Goal: Information Seeking & Learning: Compare options

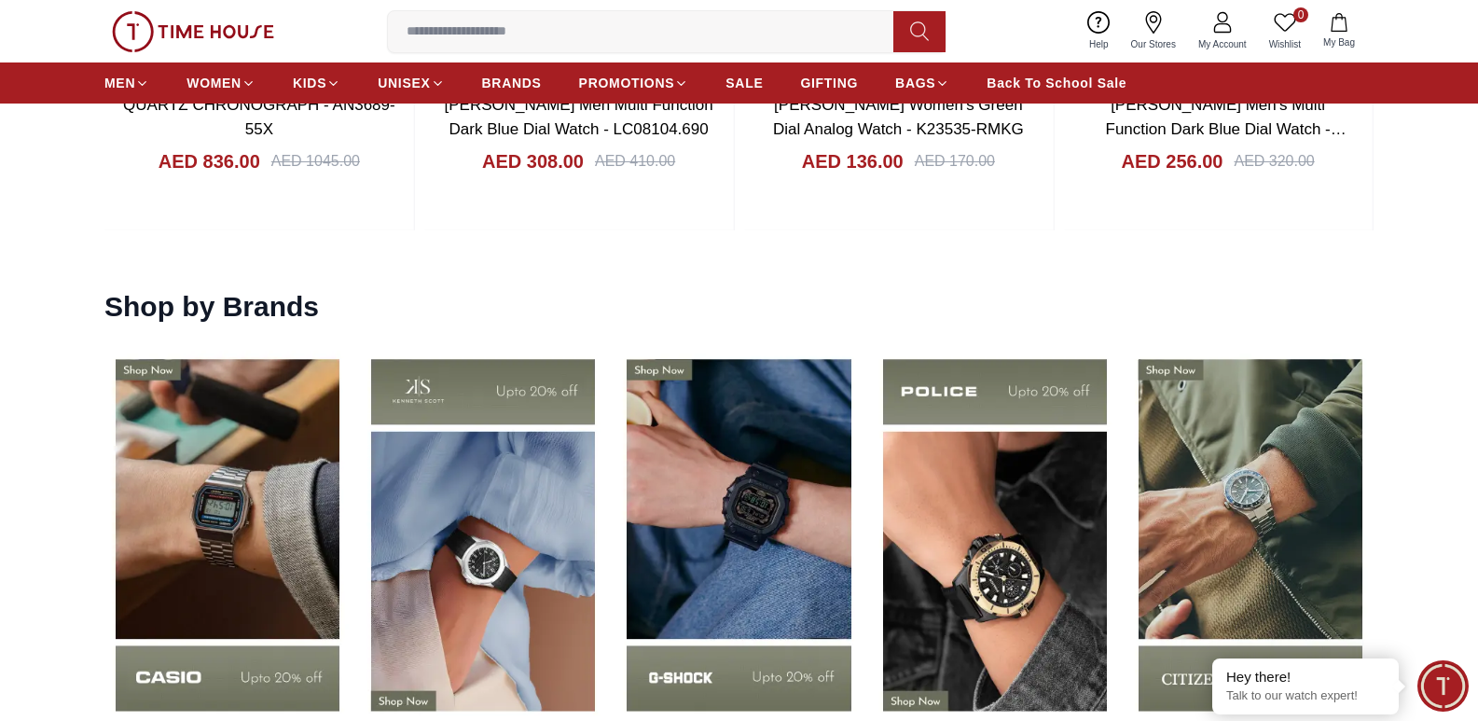
scroll to position [2558, 0]
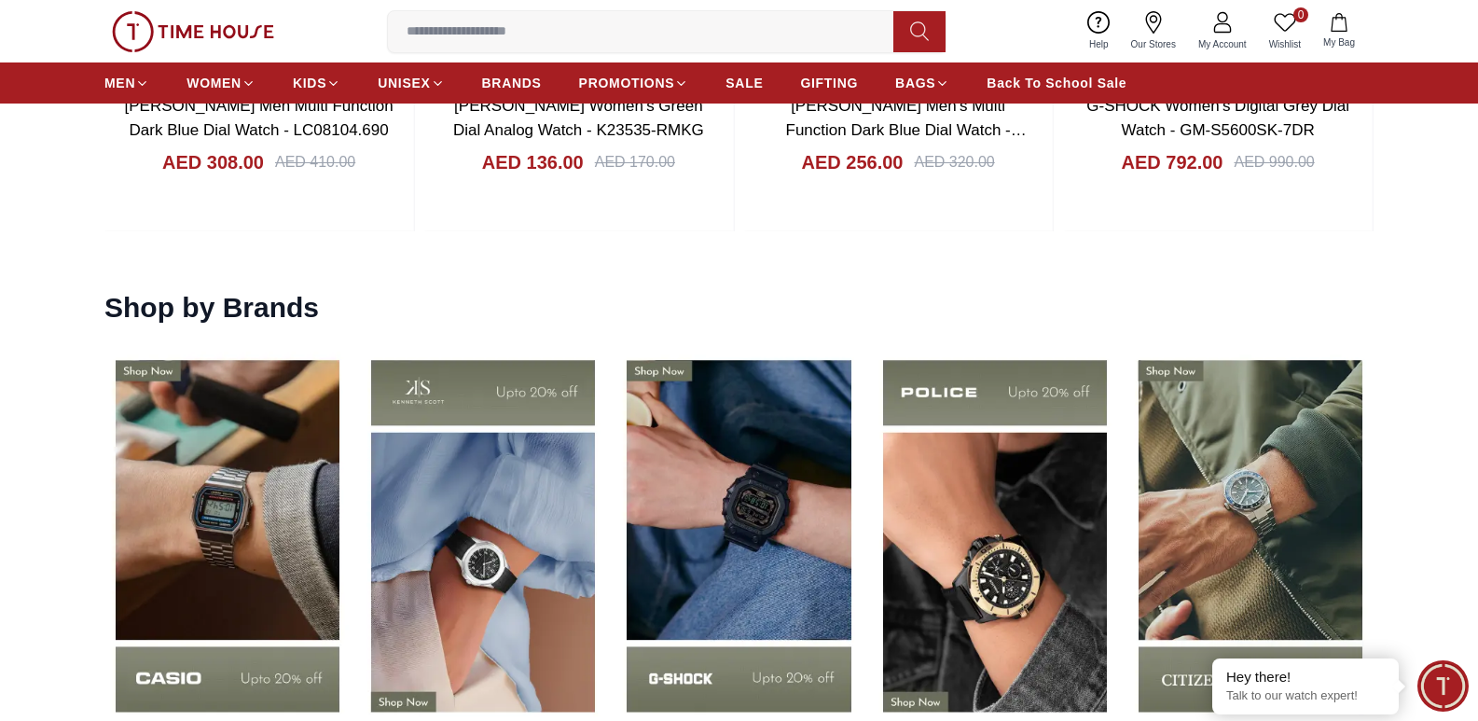
click at [437, 526] on img at bounding box center [483, 535] width 246 height 385
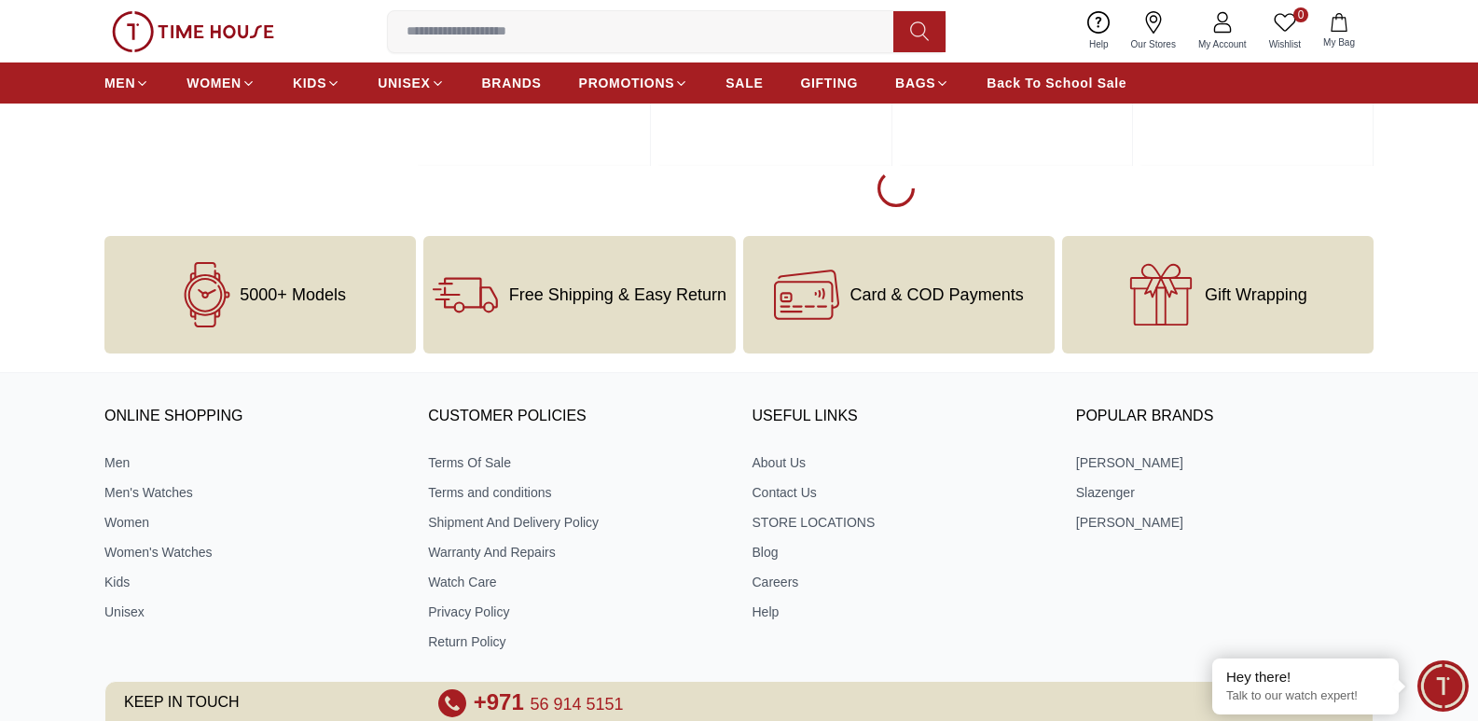
scroll to position [3171, 0]
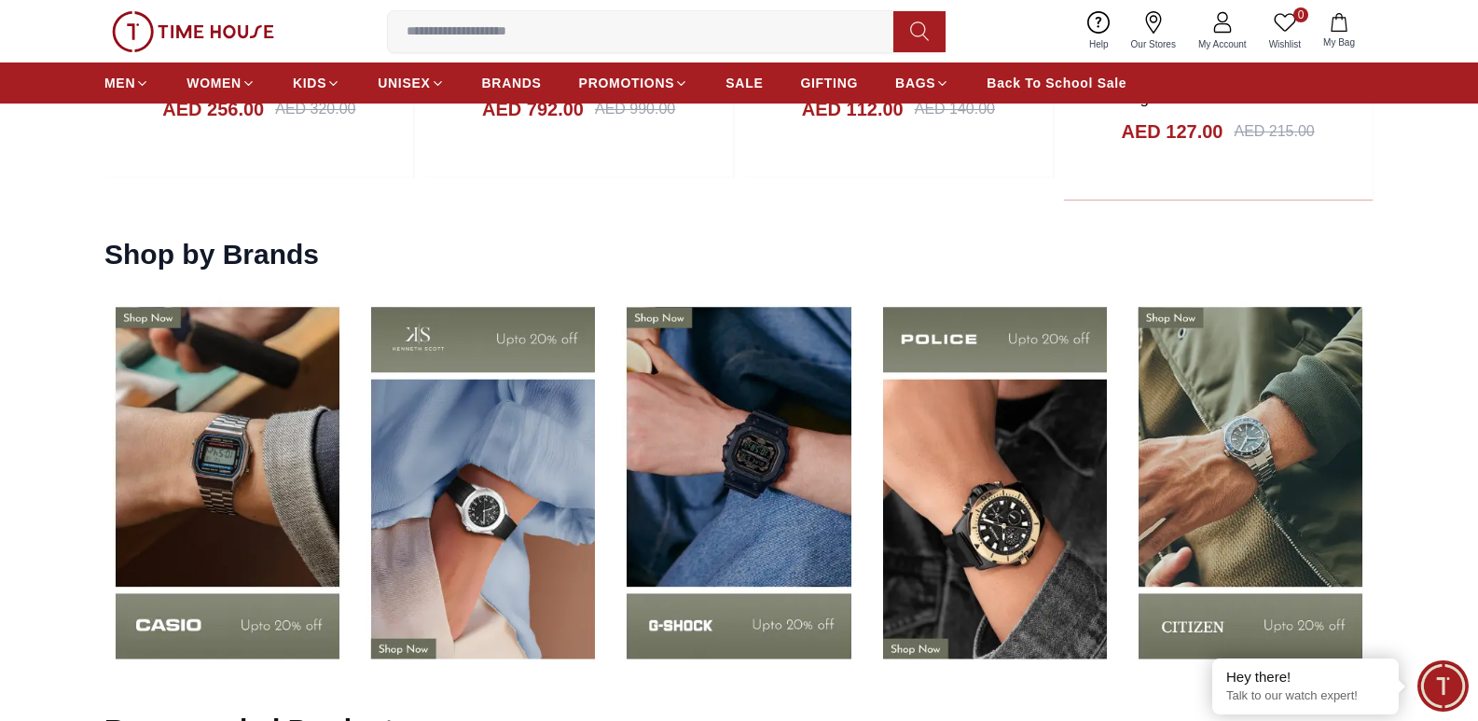
scroll to position [2705, 0]
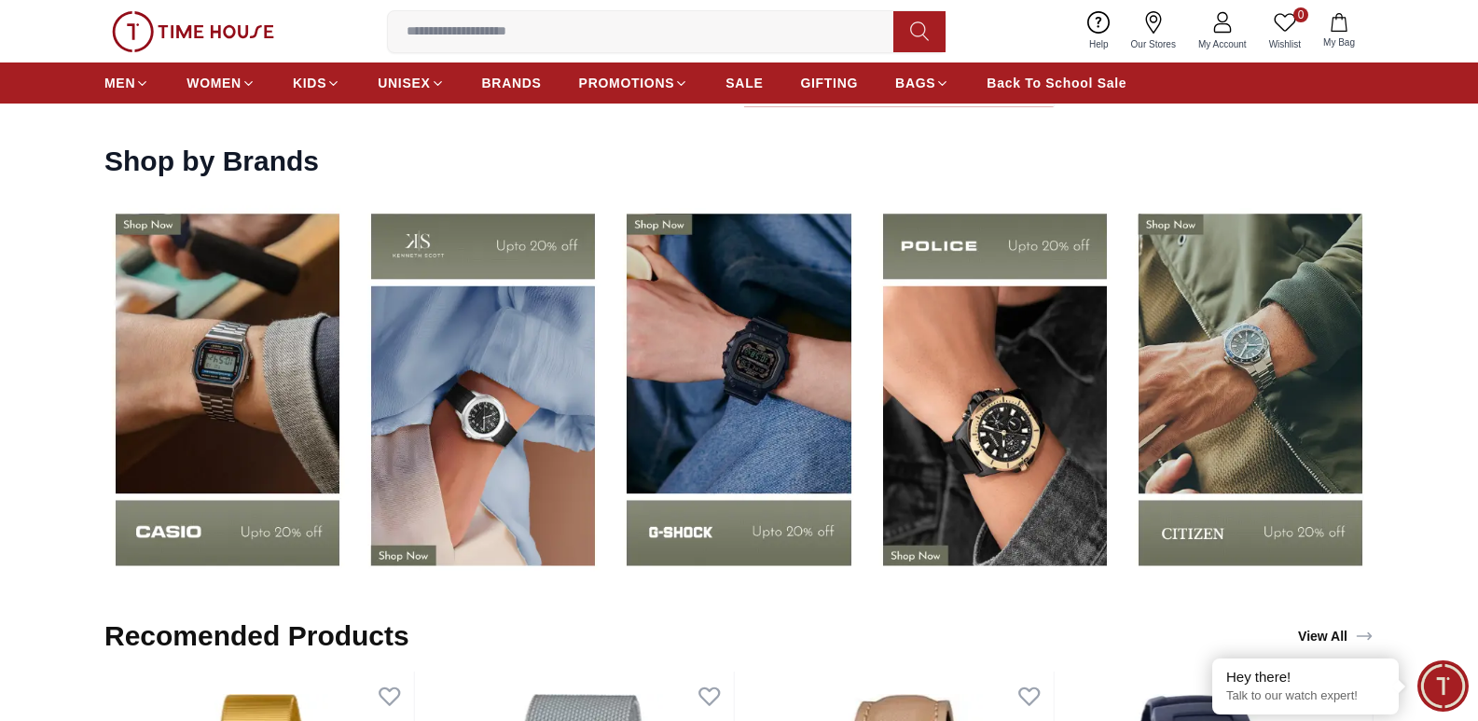
click at [1233, 432] on img at bounding box center [1251, 389] width 246 height 385
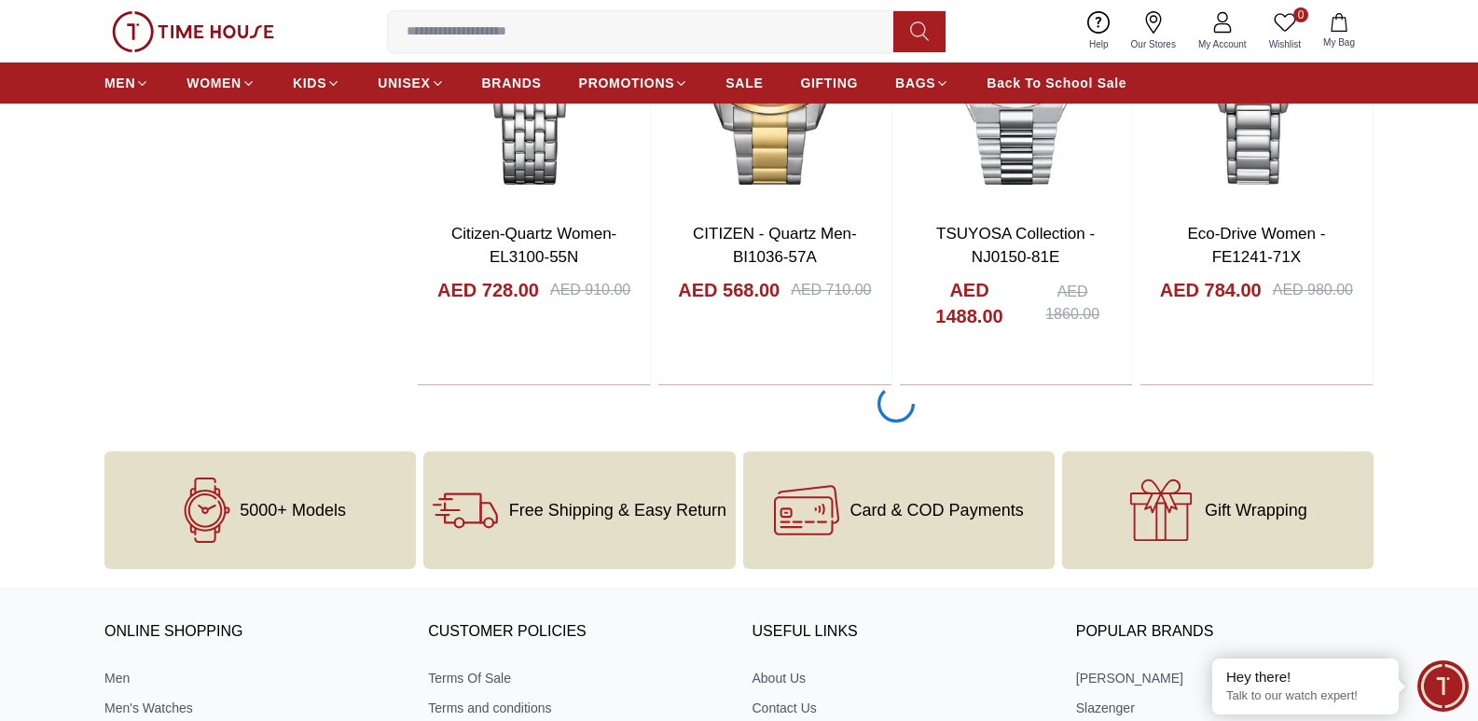
scroll to position [2891, 0]
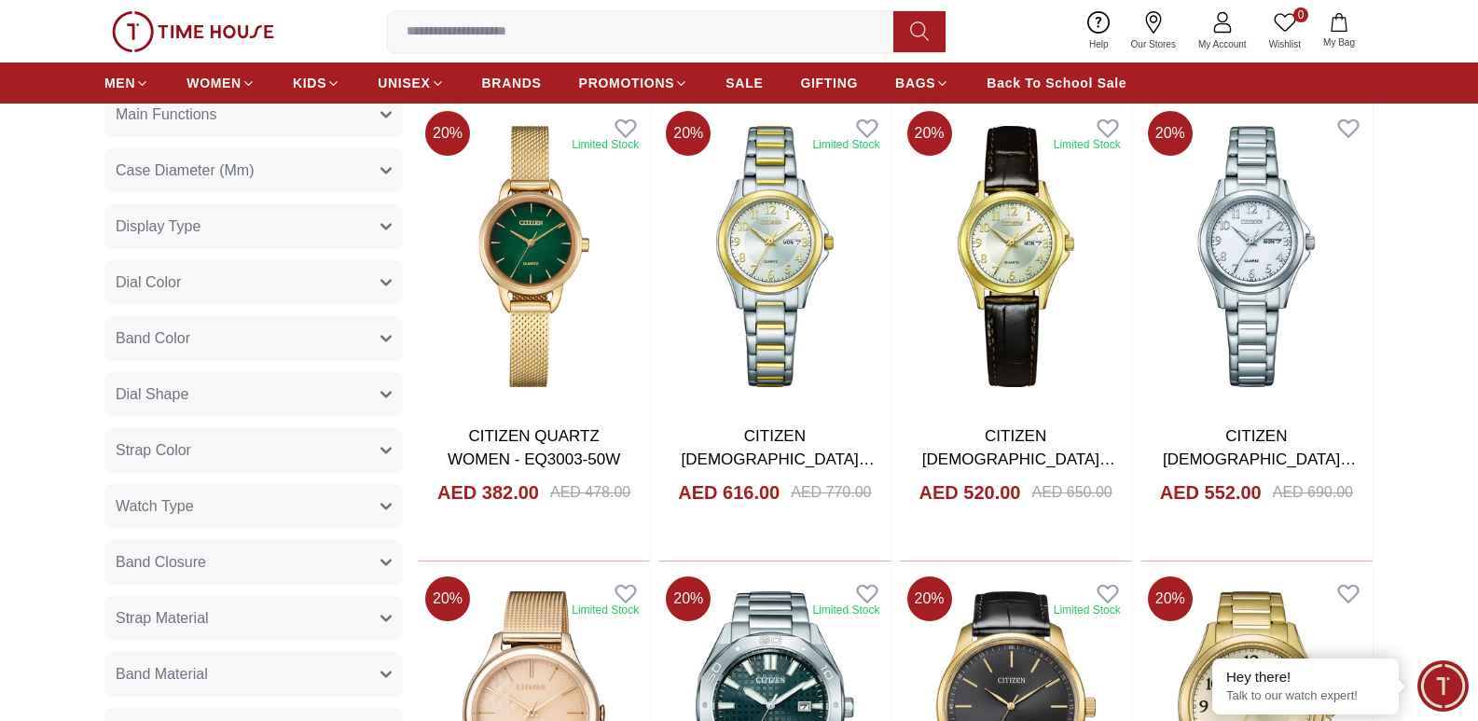
scroll to position [839, 0]
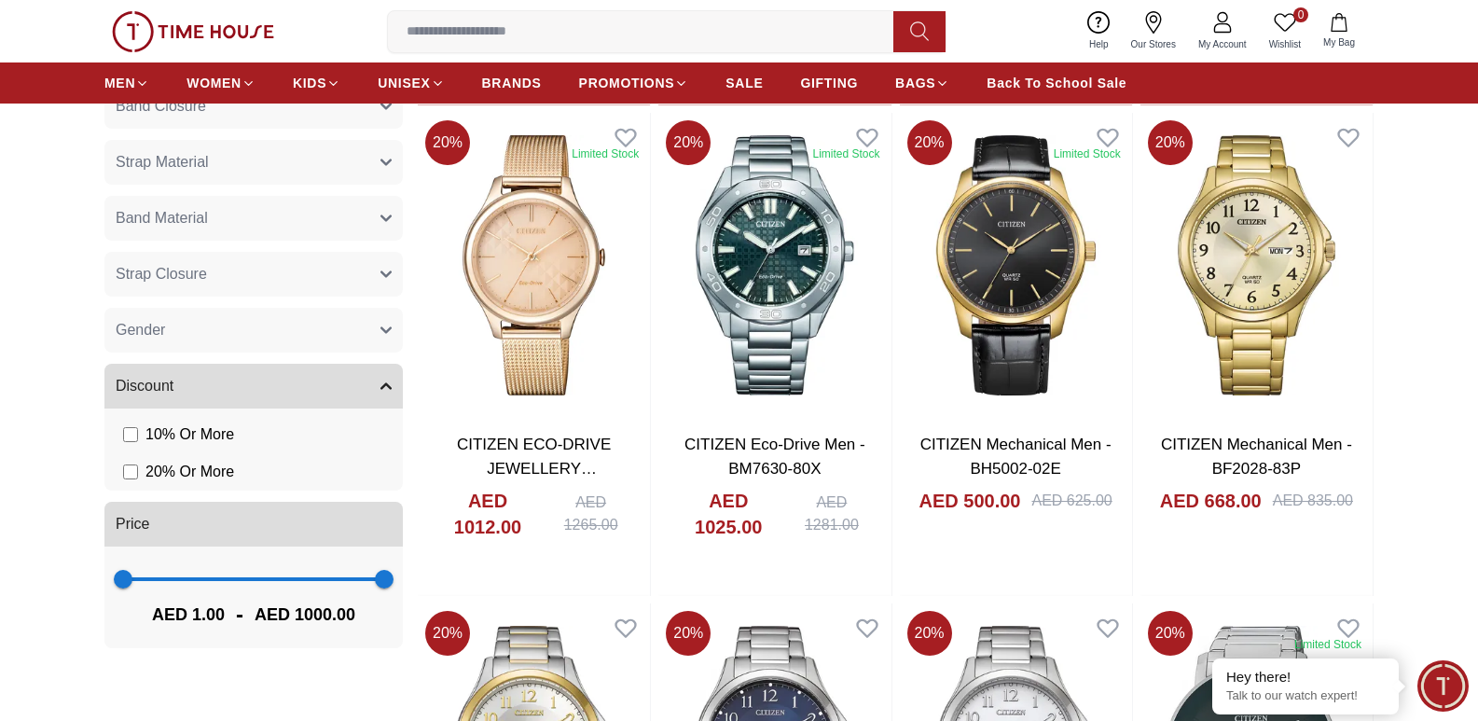
scroll to position [1399, 0]
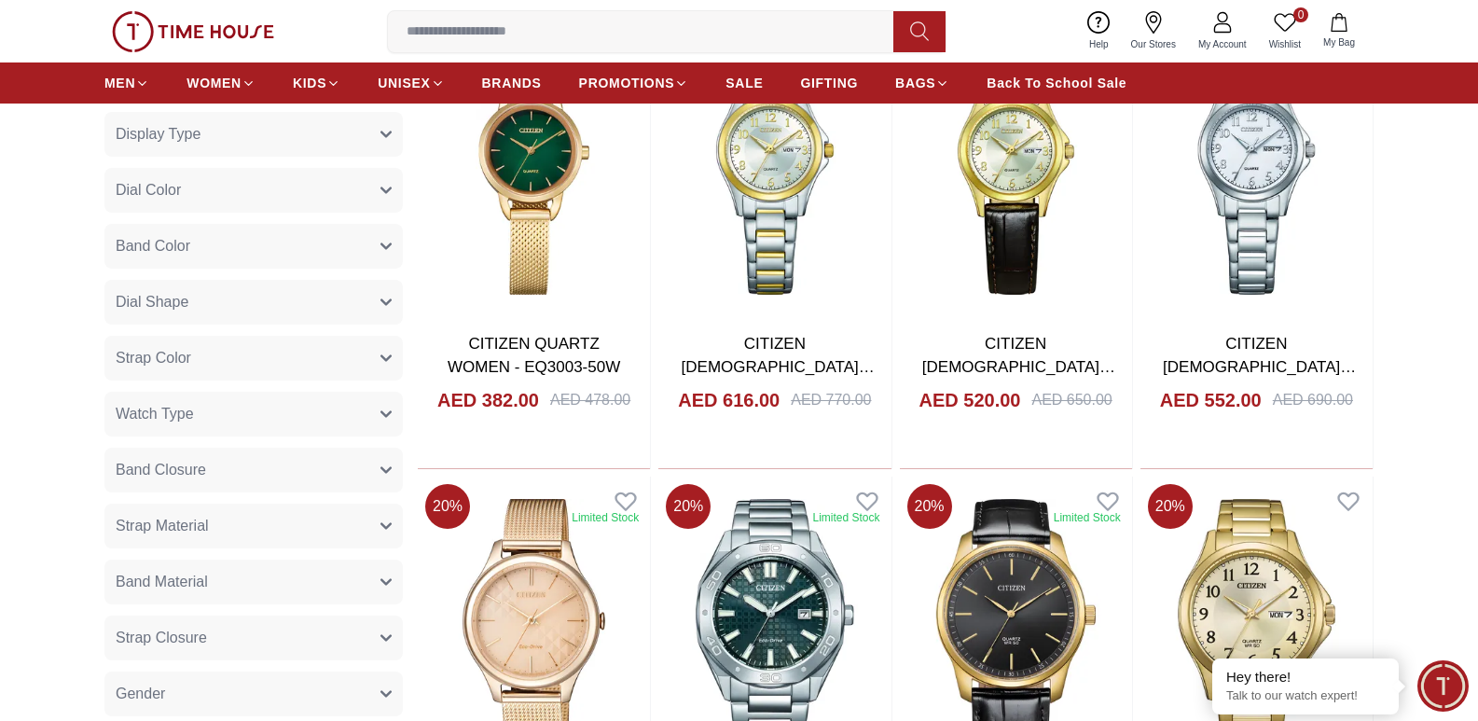
scroll to position [2891, 0]
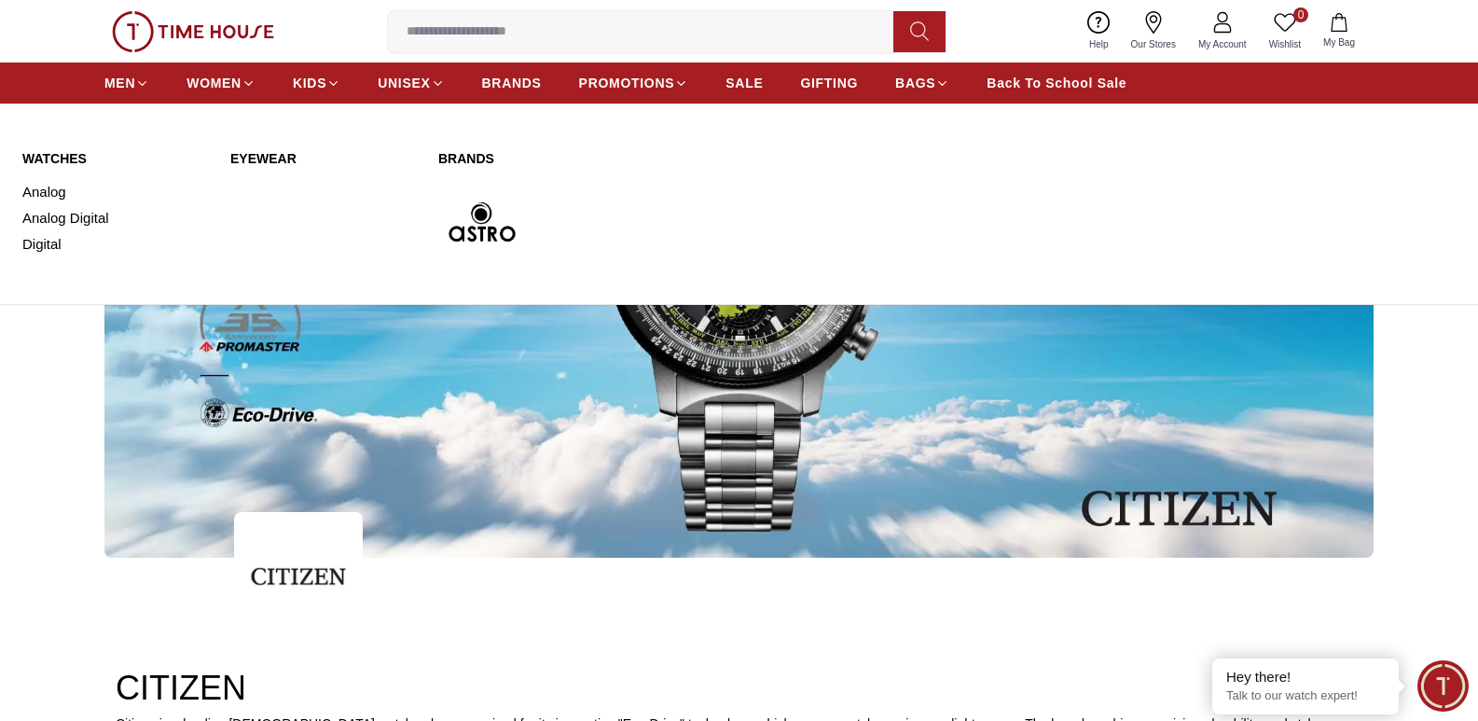
scroll to position [93, 0]
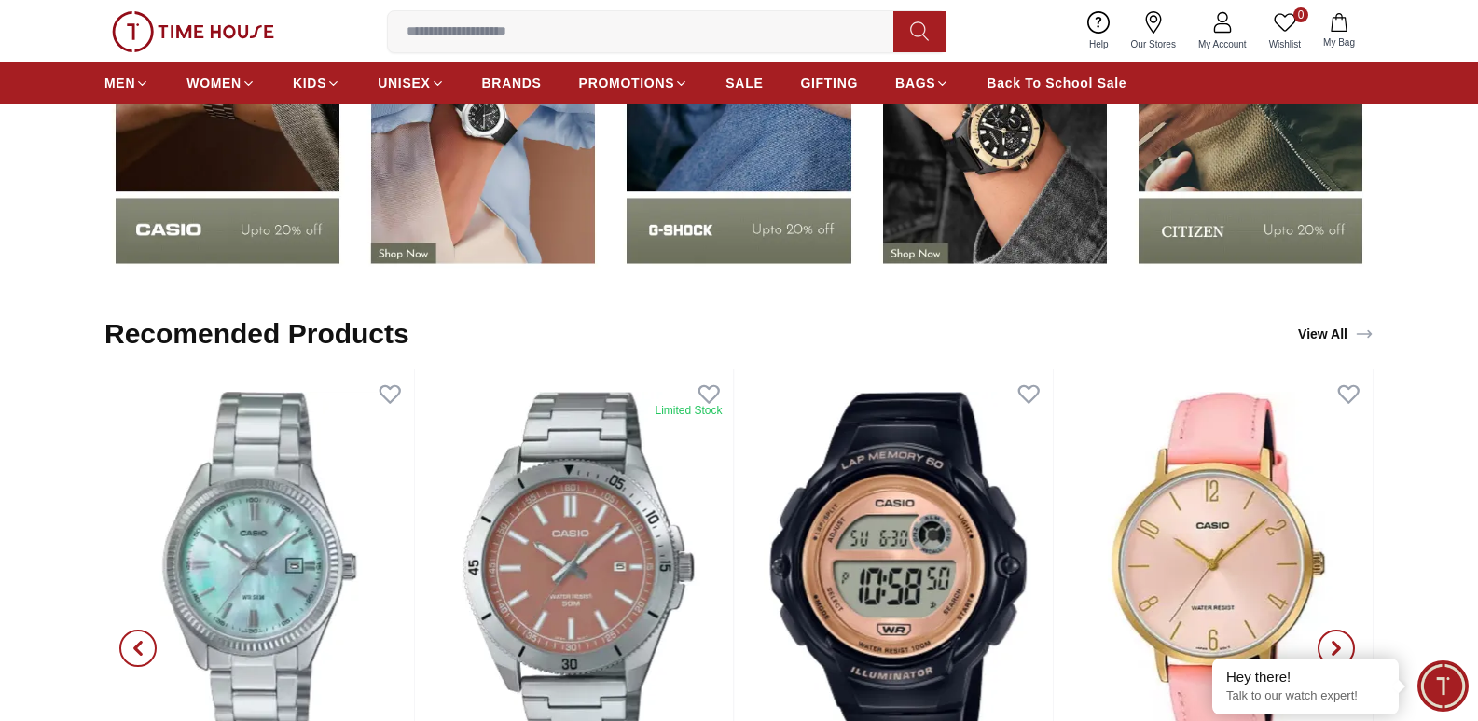
scroll to position [2798, 0]
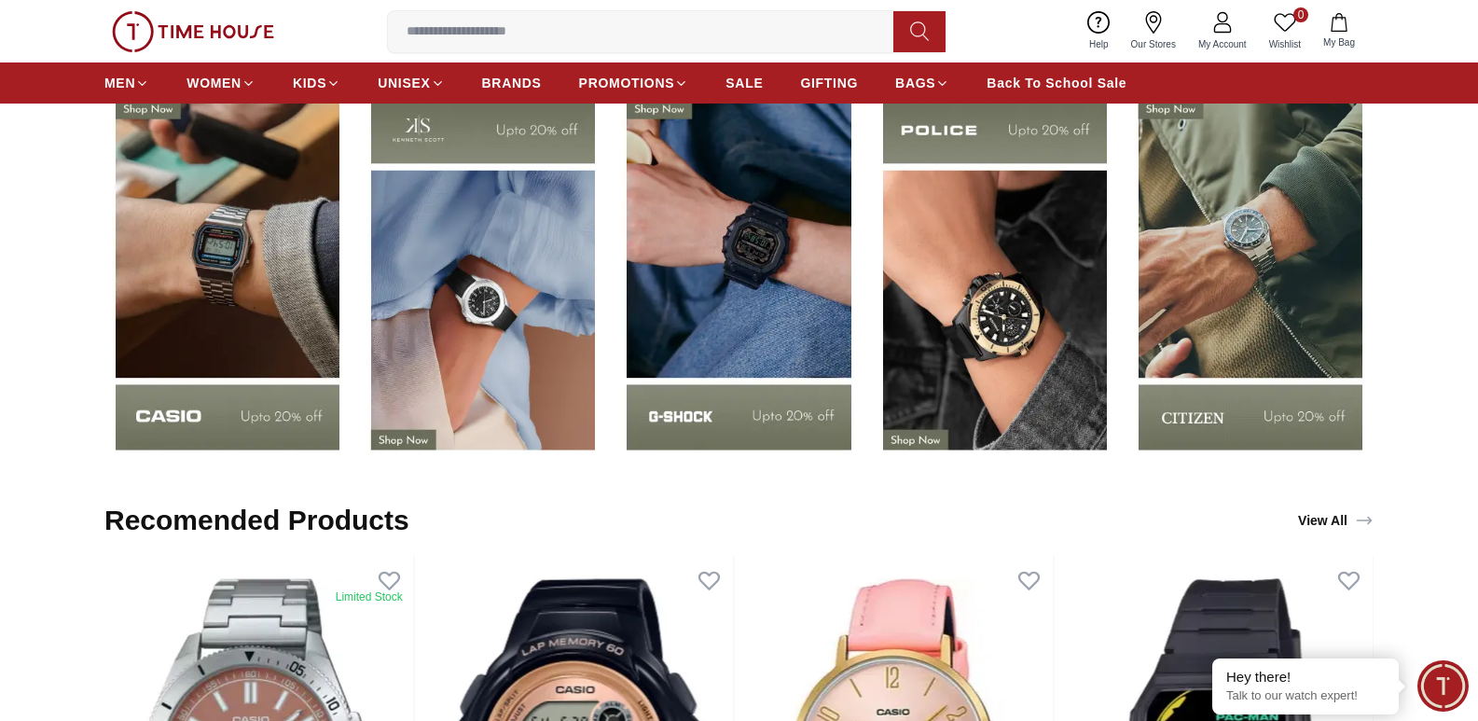
click at [1001, 235] on img at bounding box center [995, 273] width 246 height 385
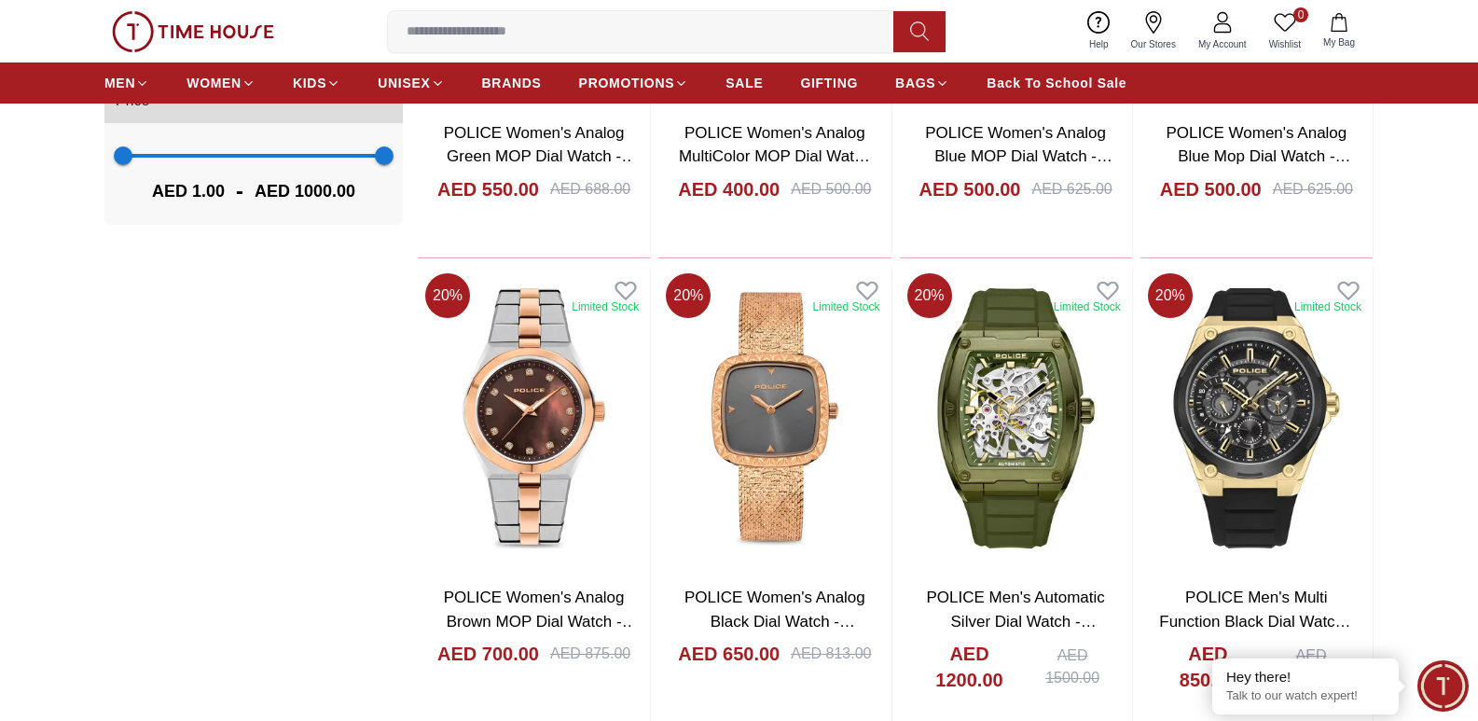
scroll to position [1772, 0]
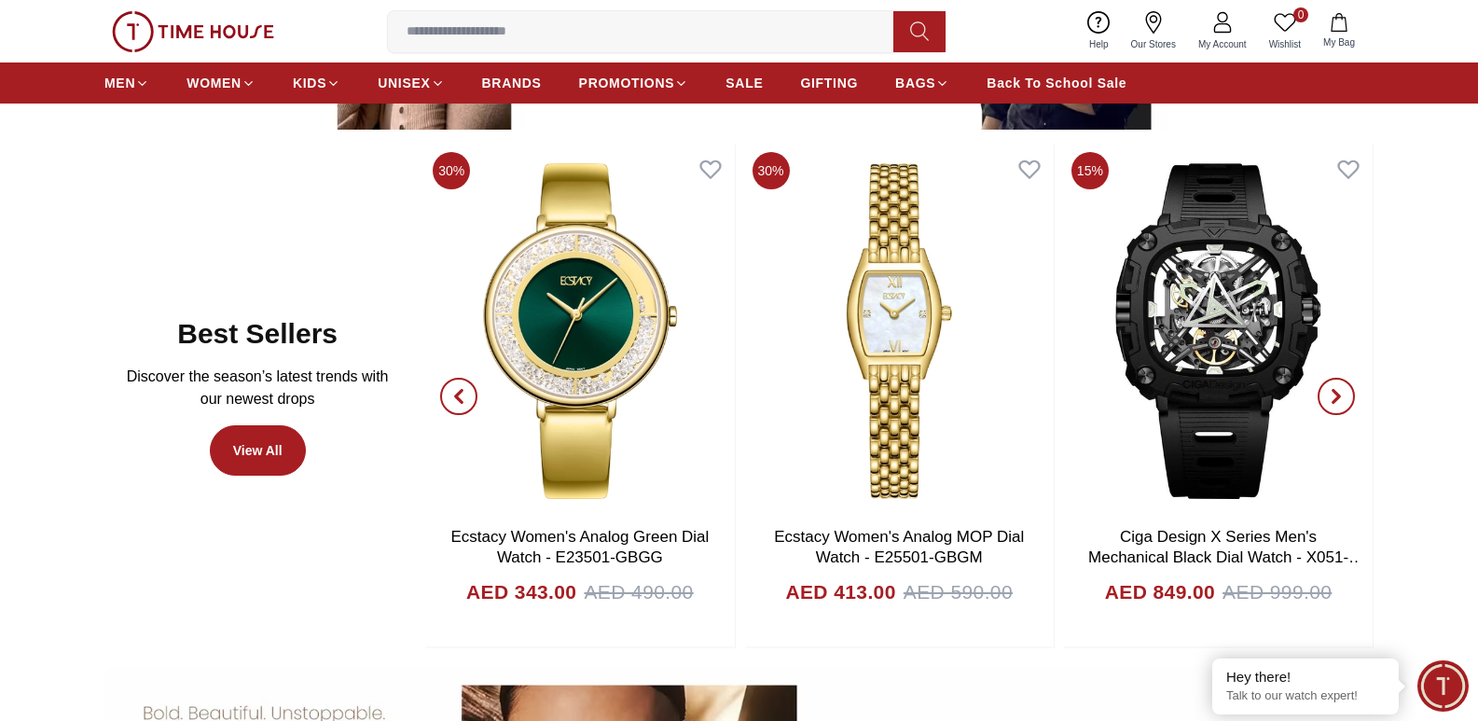
scroll to position [950, 0]
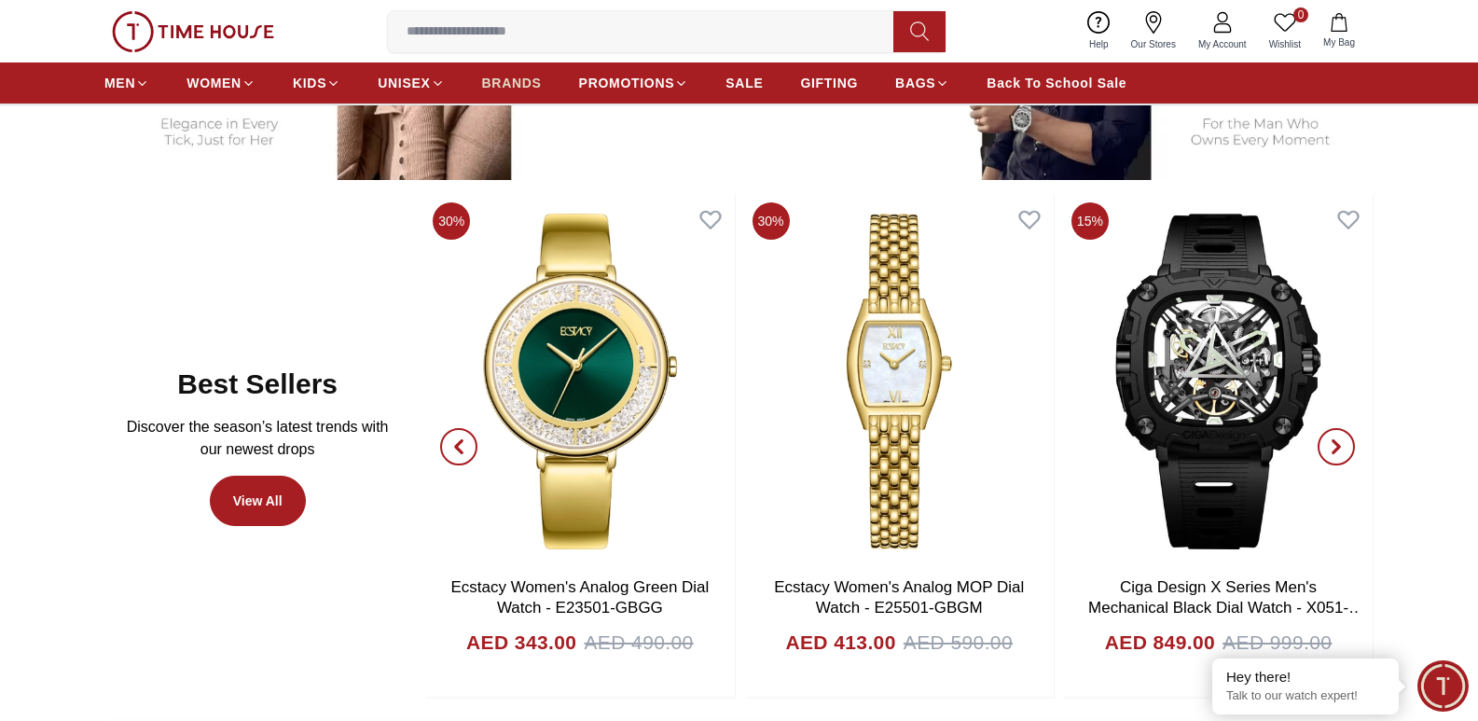
click at [510, 80] on span "BRANDS" at bounding box center [512, 83] width 60 height 19
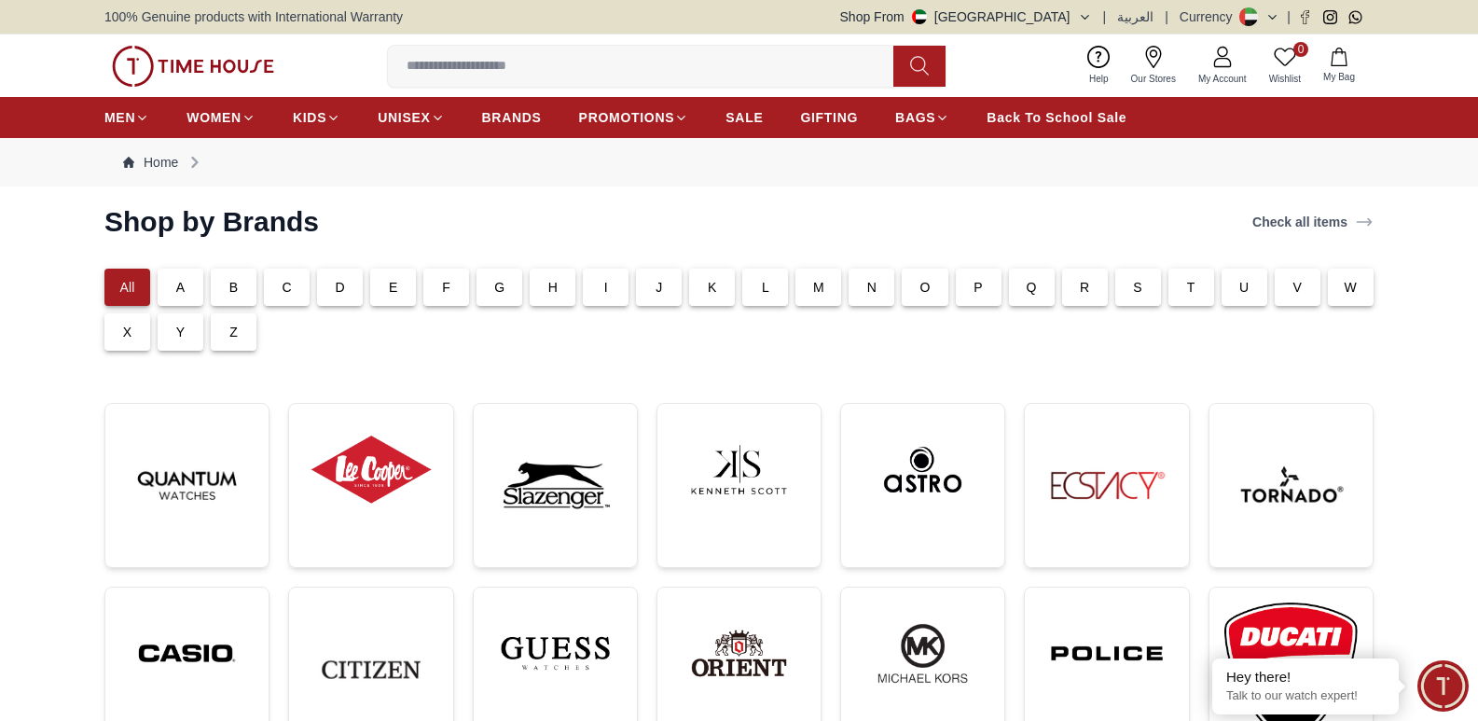
scroll to position [93, 0]
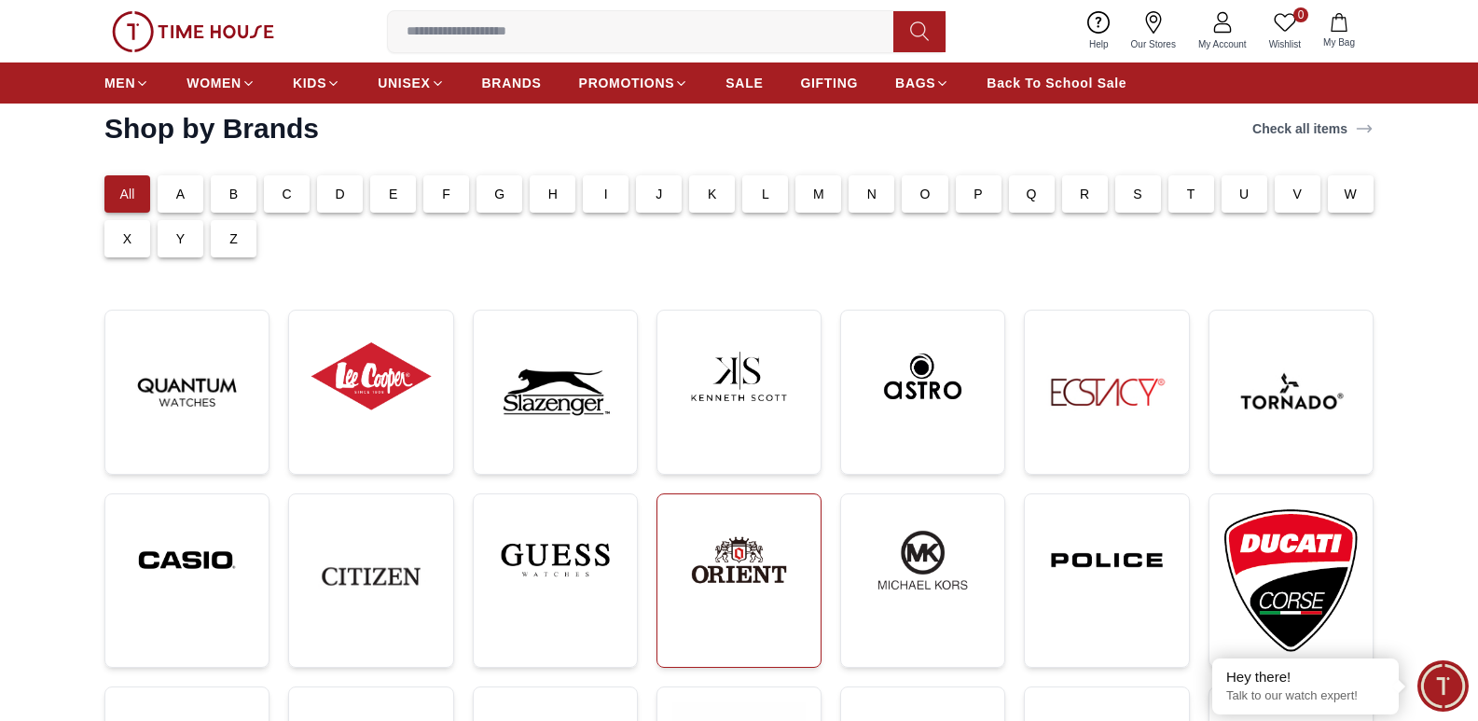
click at [740, 584] on img at bounding box center [738, 560] width 133 height 102
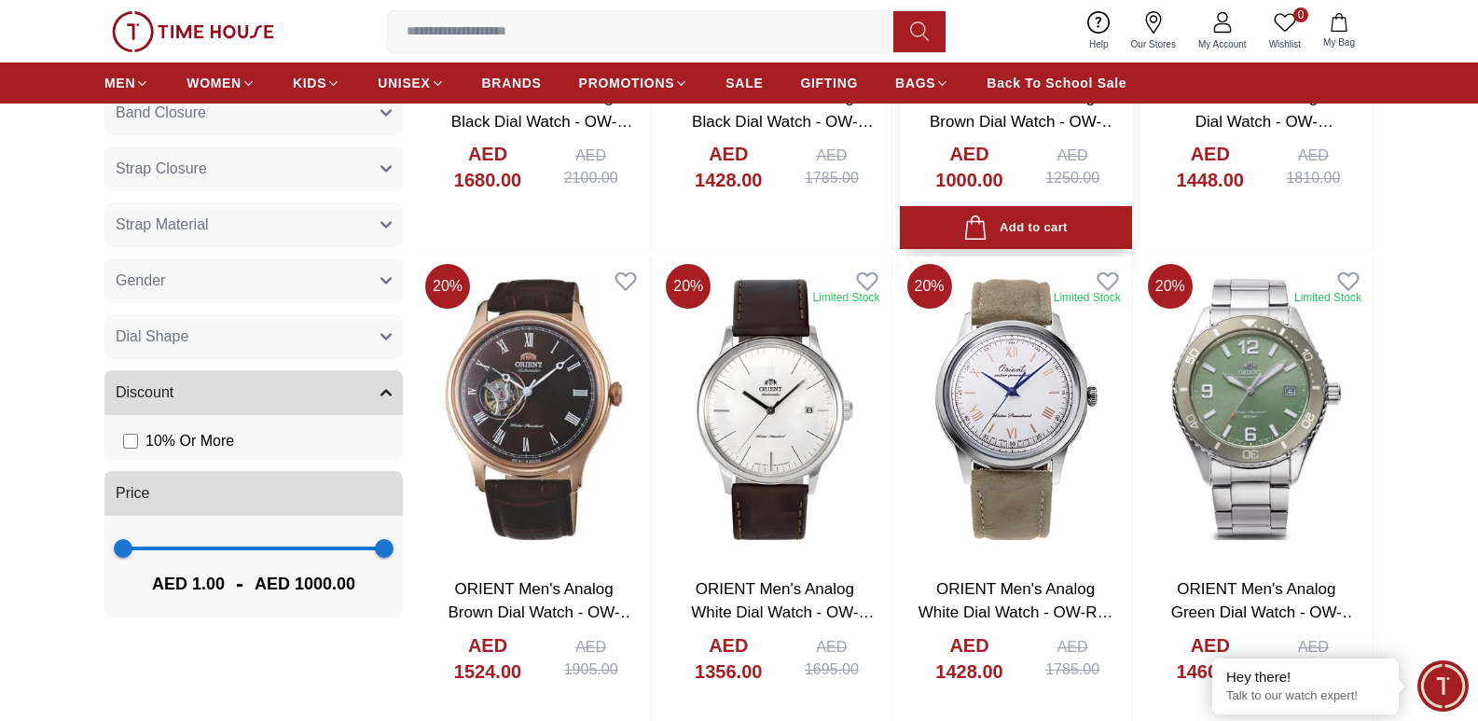
scroll to position [1119, 0]
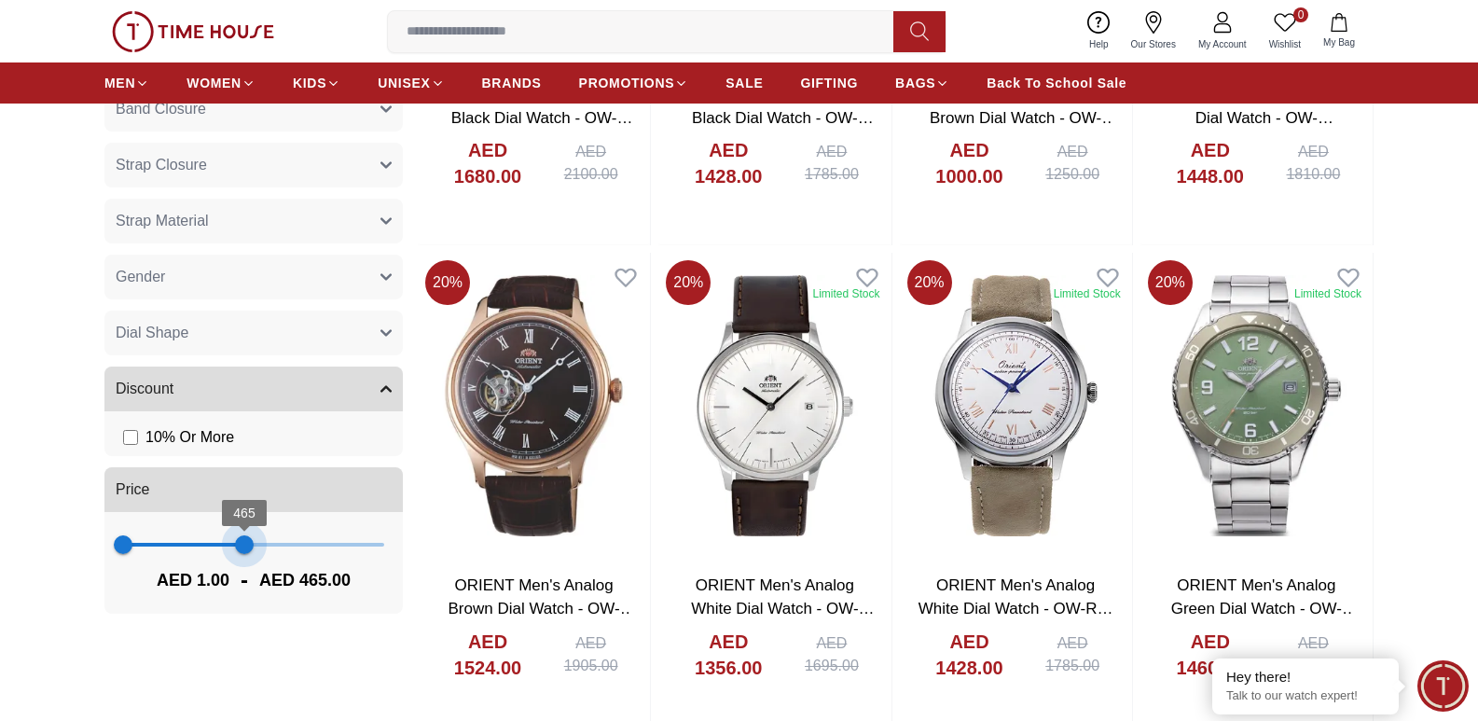
drag, startPoint x: 385, startPoint y: 523, endPoint x: 244, endPoint y: 546, distance: 142.6
click at [244, 546] on div "1 465 AED 1.00 - AED 465.00" at bounding box center [253, 563] width 298 height 102
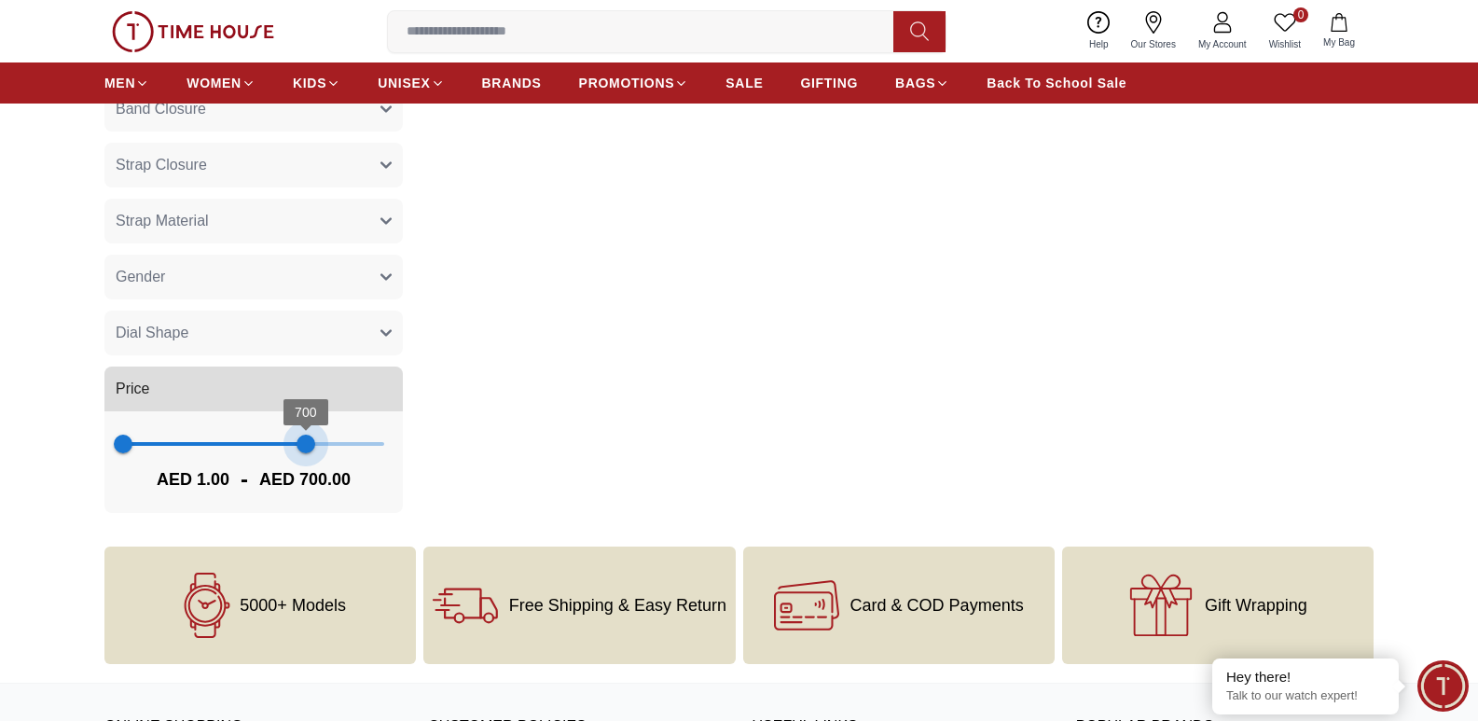
drag, startPoint x: 242, startPoint y: 425, endPoint x: 306, endPoint y: 431, distance: 63.7
click at [306, 435] on span "700" at bounding box center [306, 444] width 19 height 19
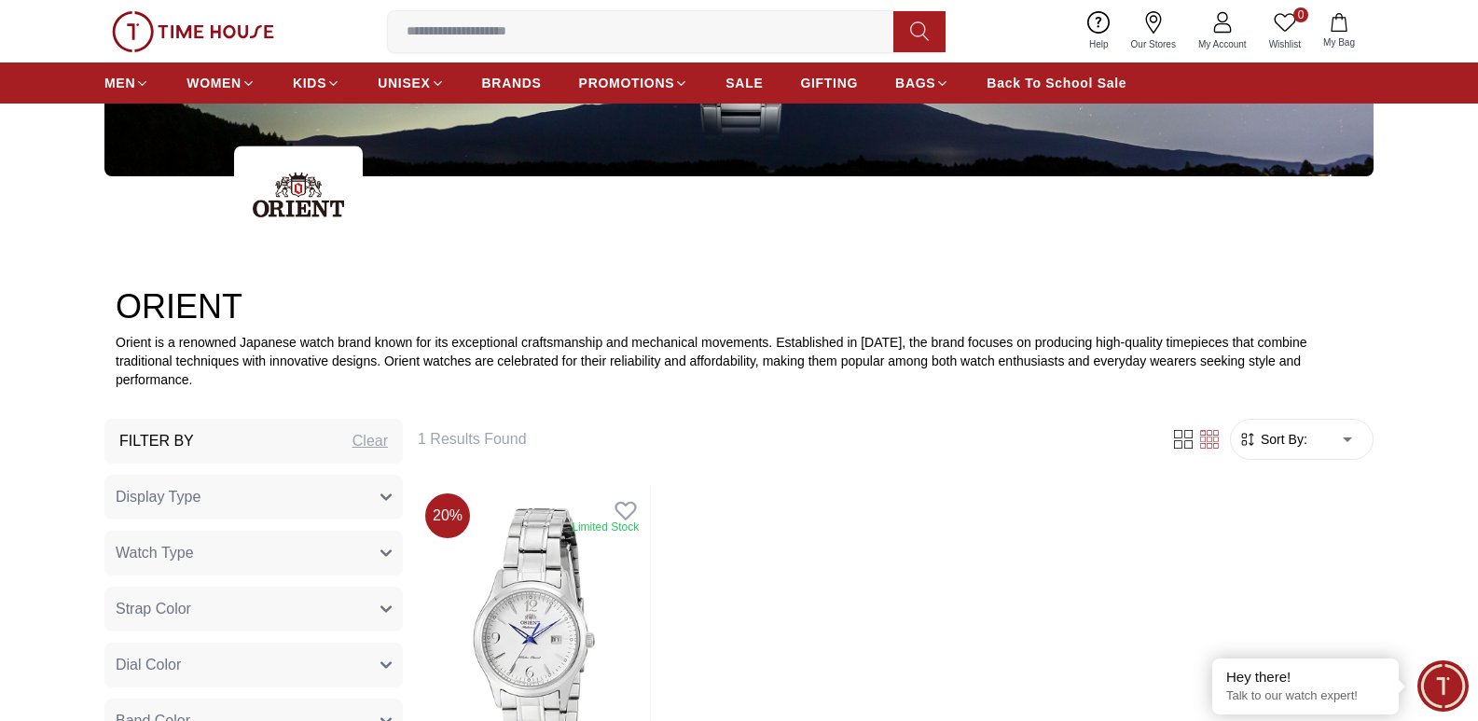
scroll to position [560, 0]
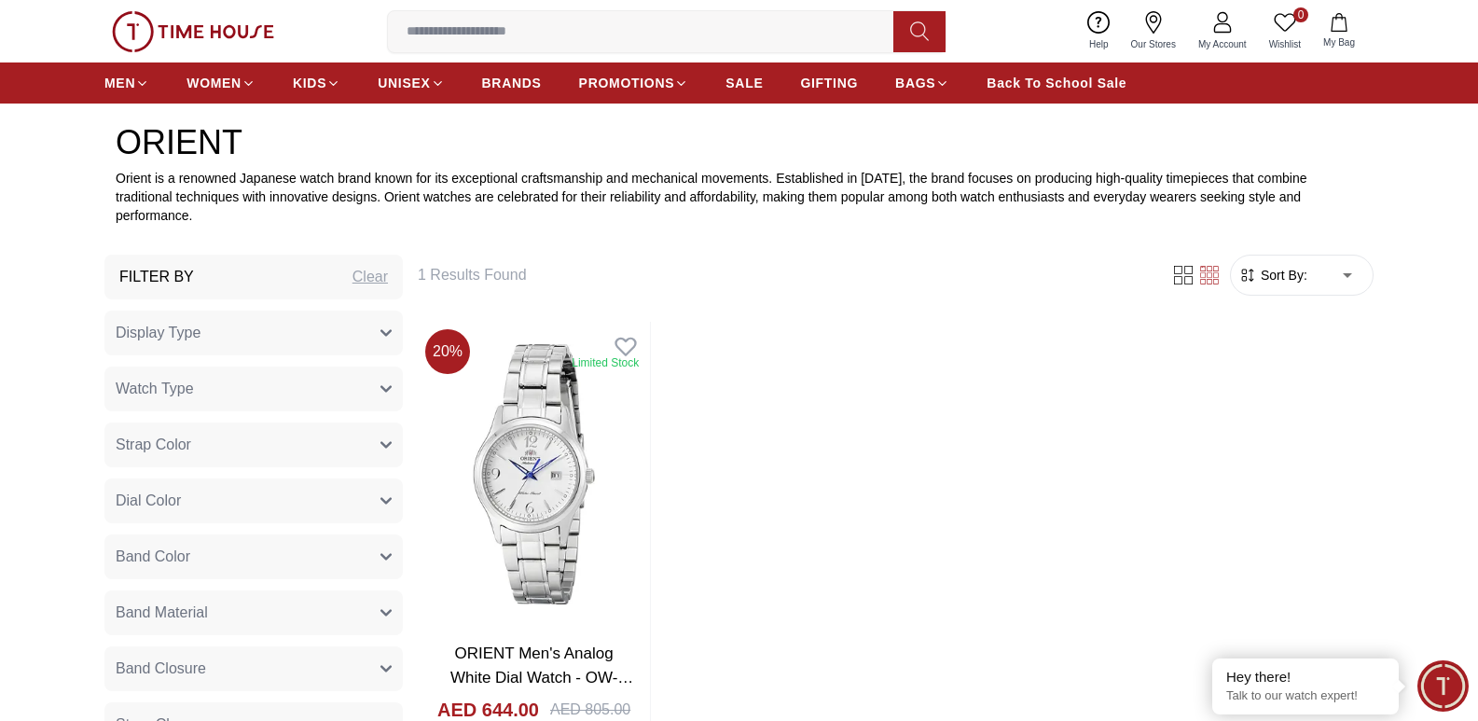
type input "***"
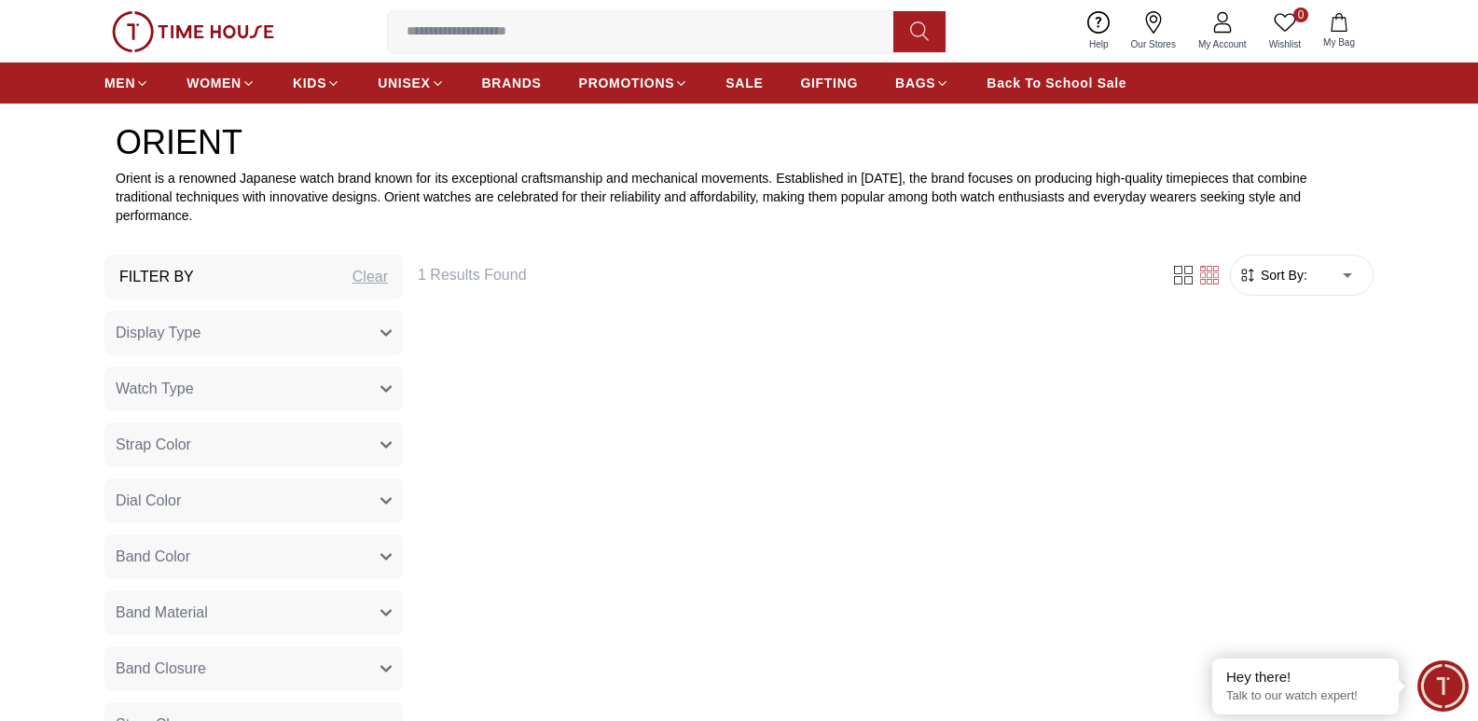
scroll to position [1119, 0]
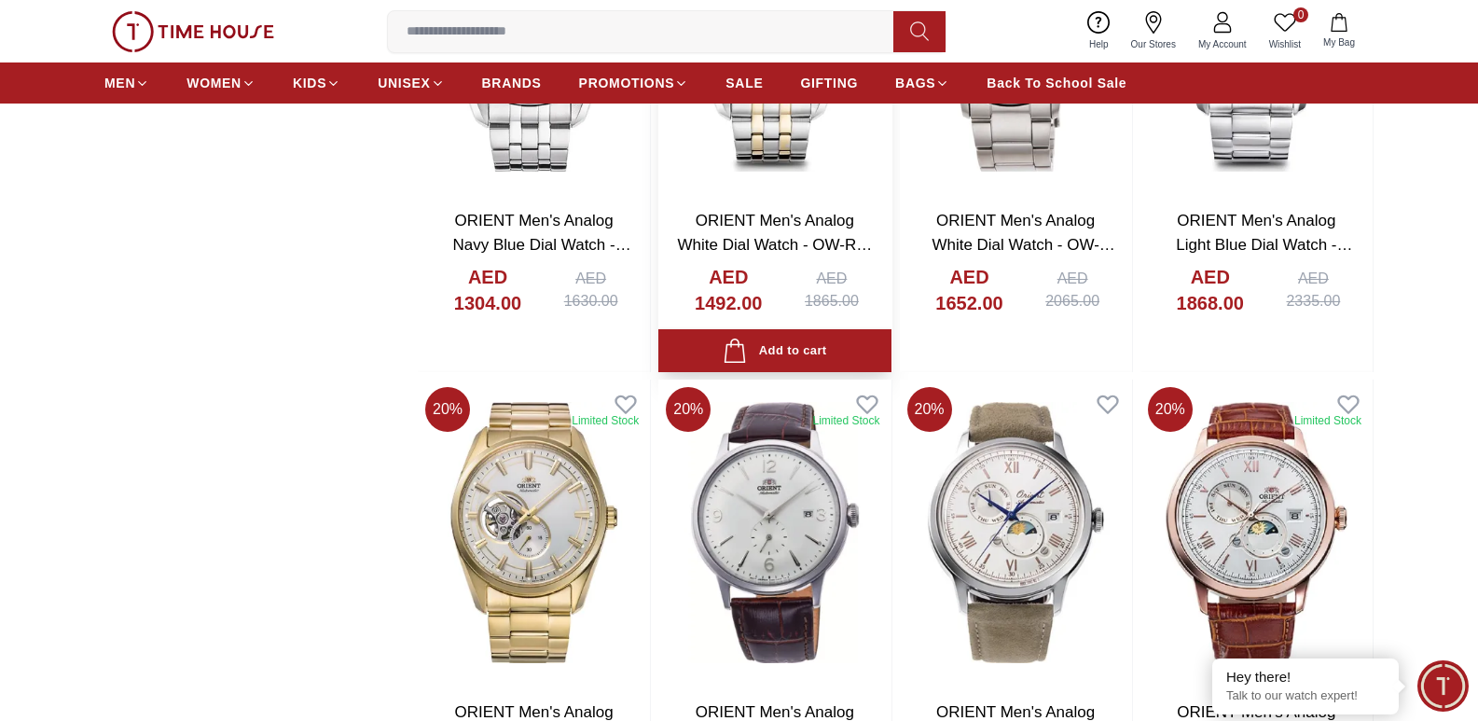
scroll to position [2145, 0]
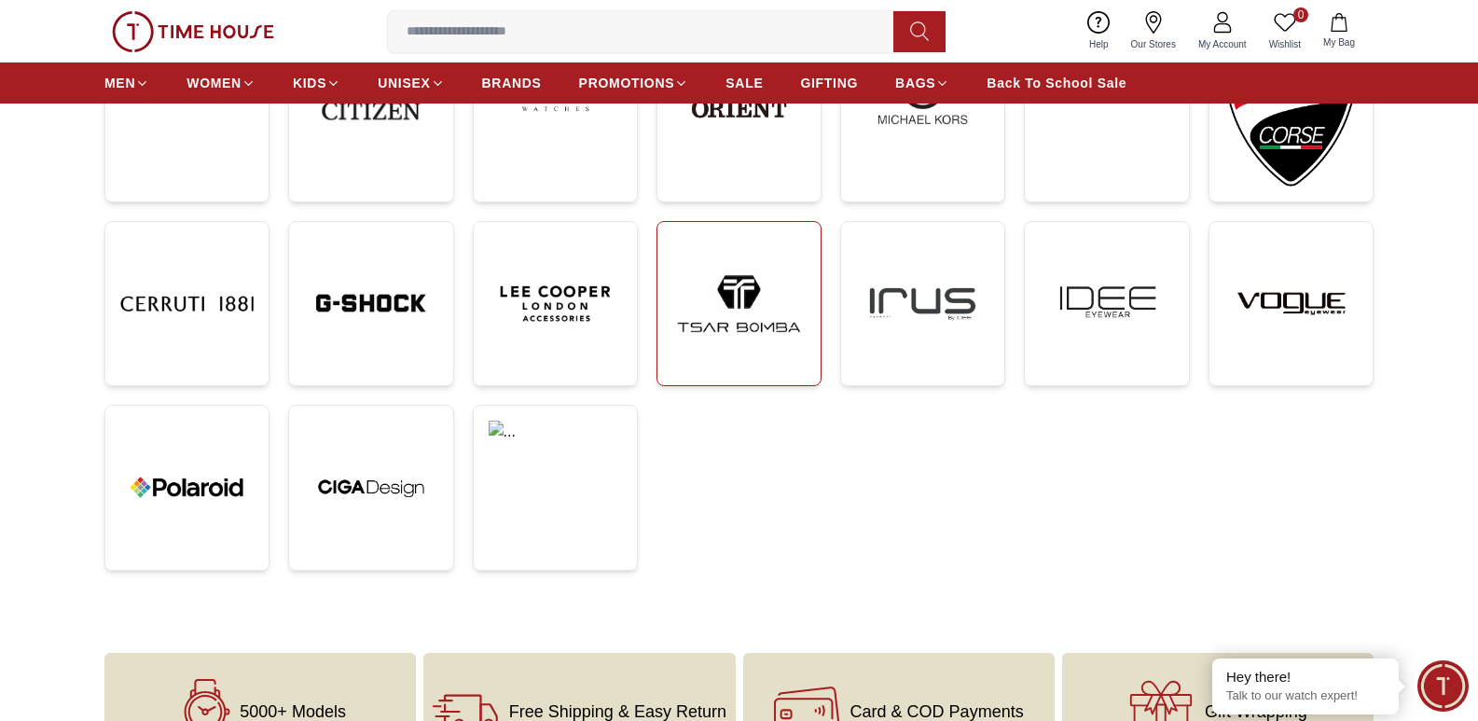
scroll to position [560, 0]
click at [545, 308] on img at bounding box center [555, 302] width 133 height 133
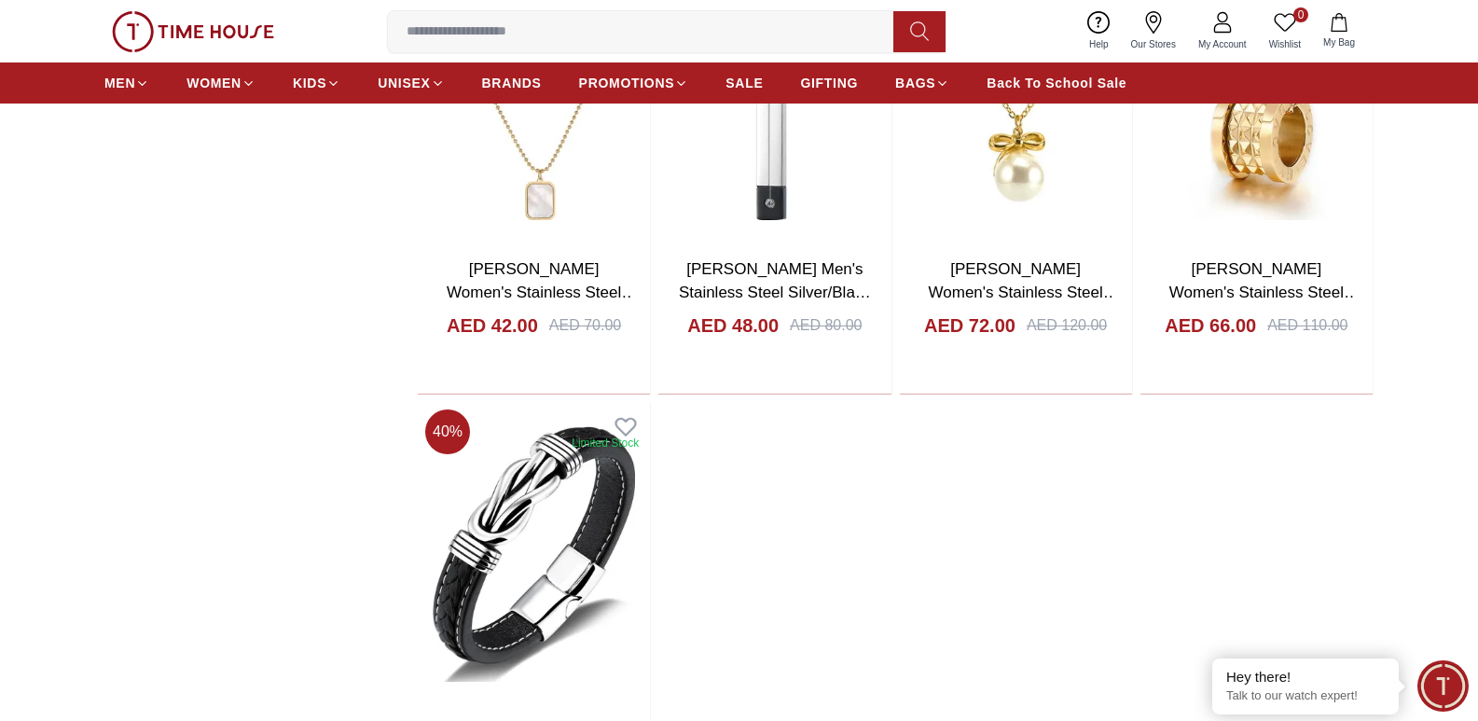
scroll to position [1492, 0]
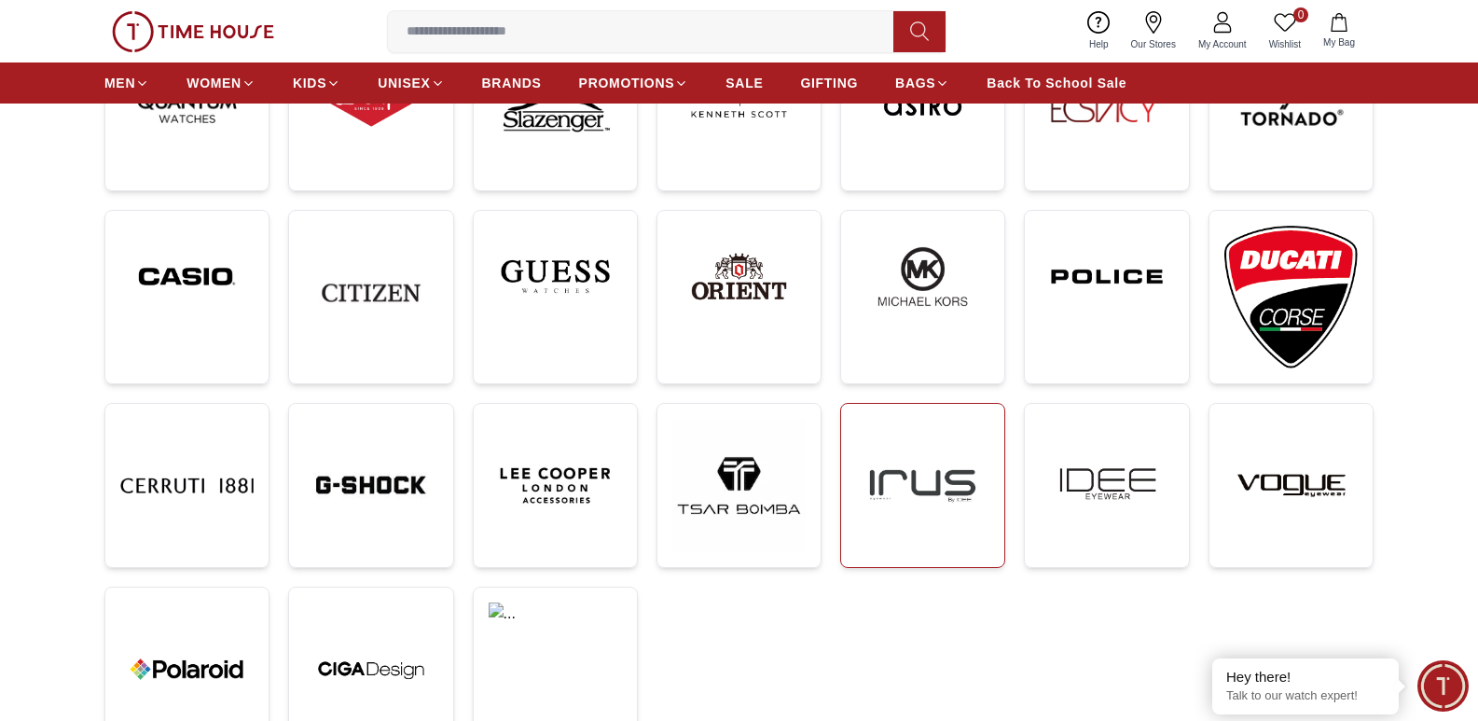
scroll to position [373, 0]
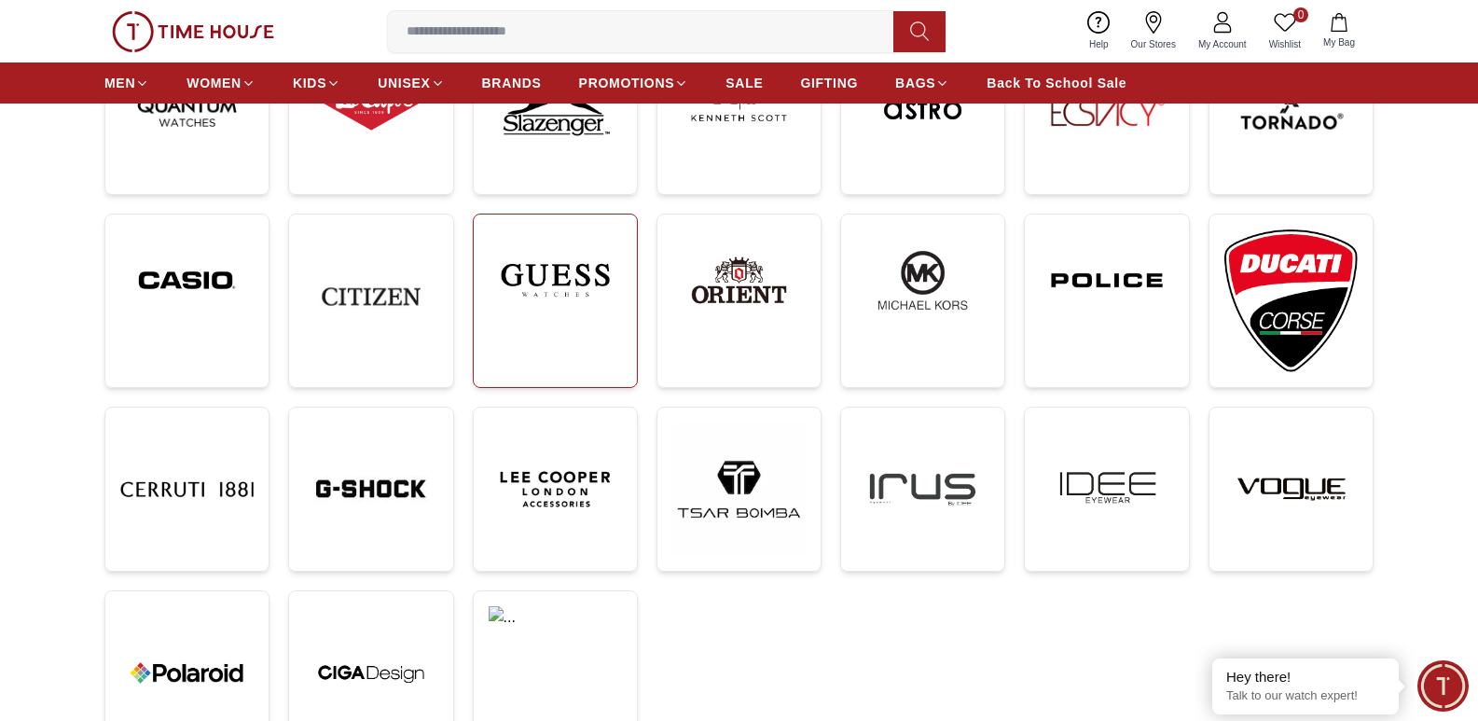
click at [573, 294] on img at bounding box center [555, 280] width 133 height 102
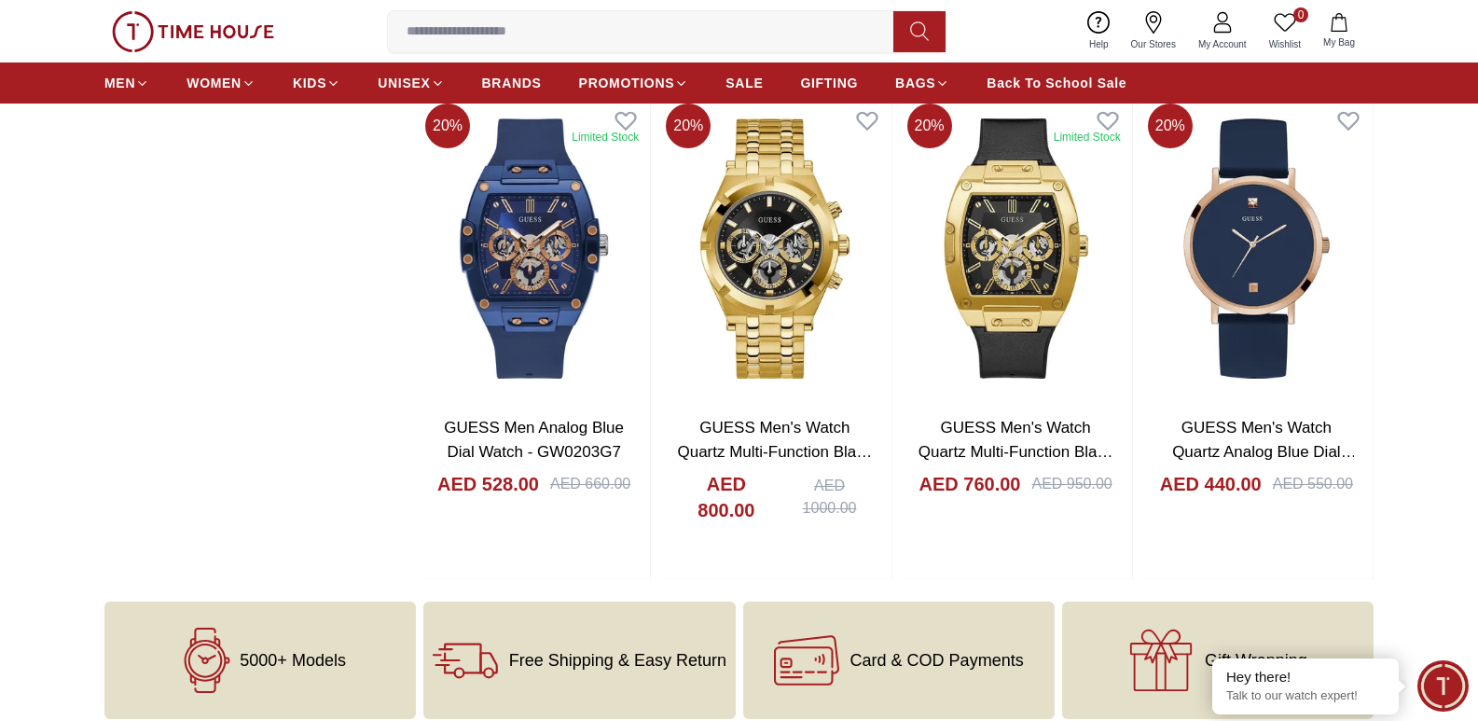
scroll to position [2145, 0]
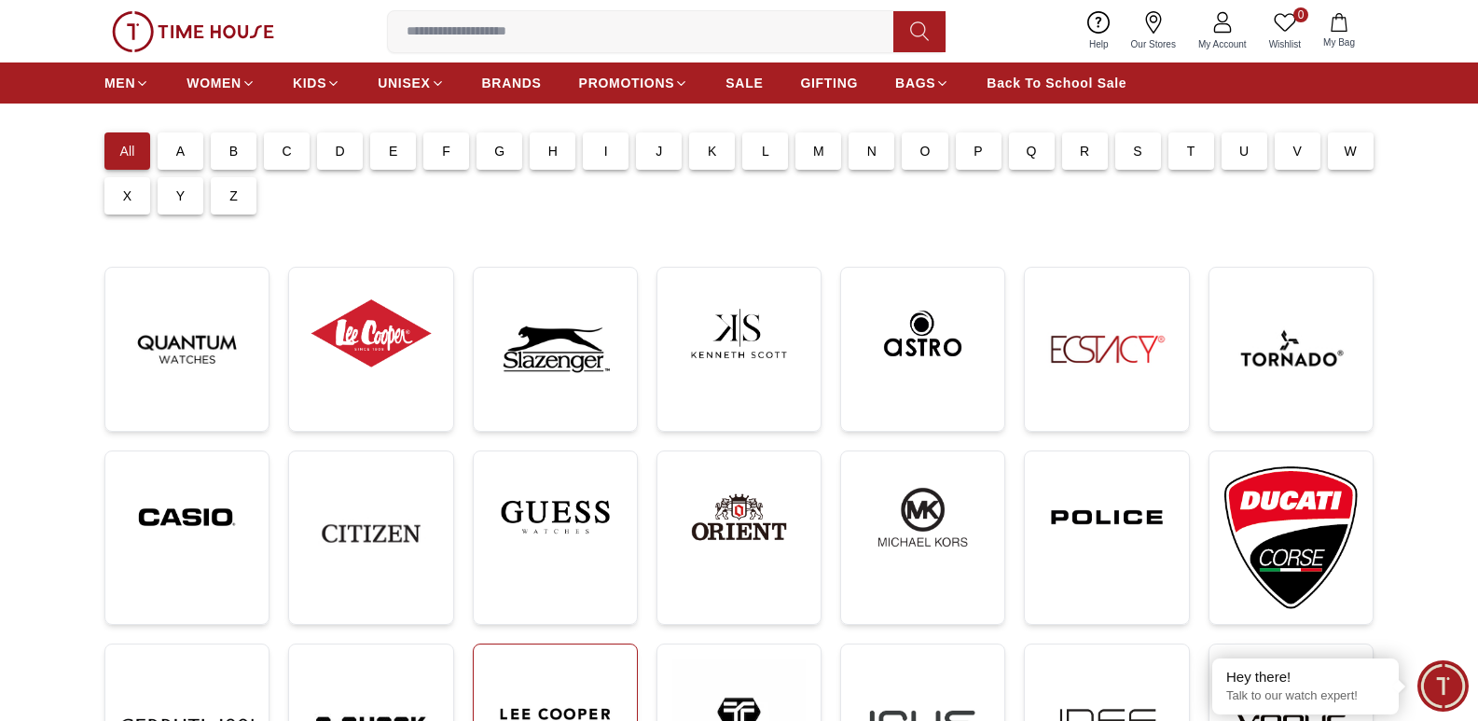
scroll to position [93, 0]
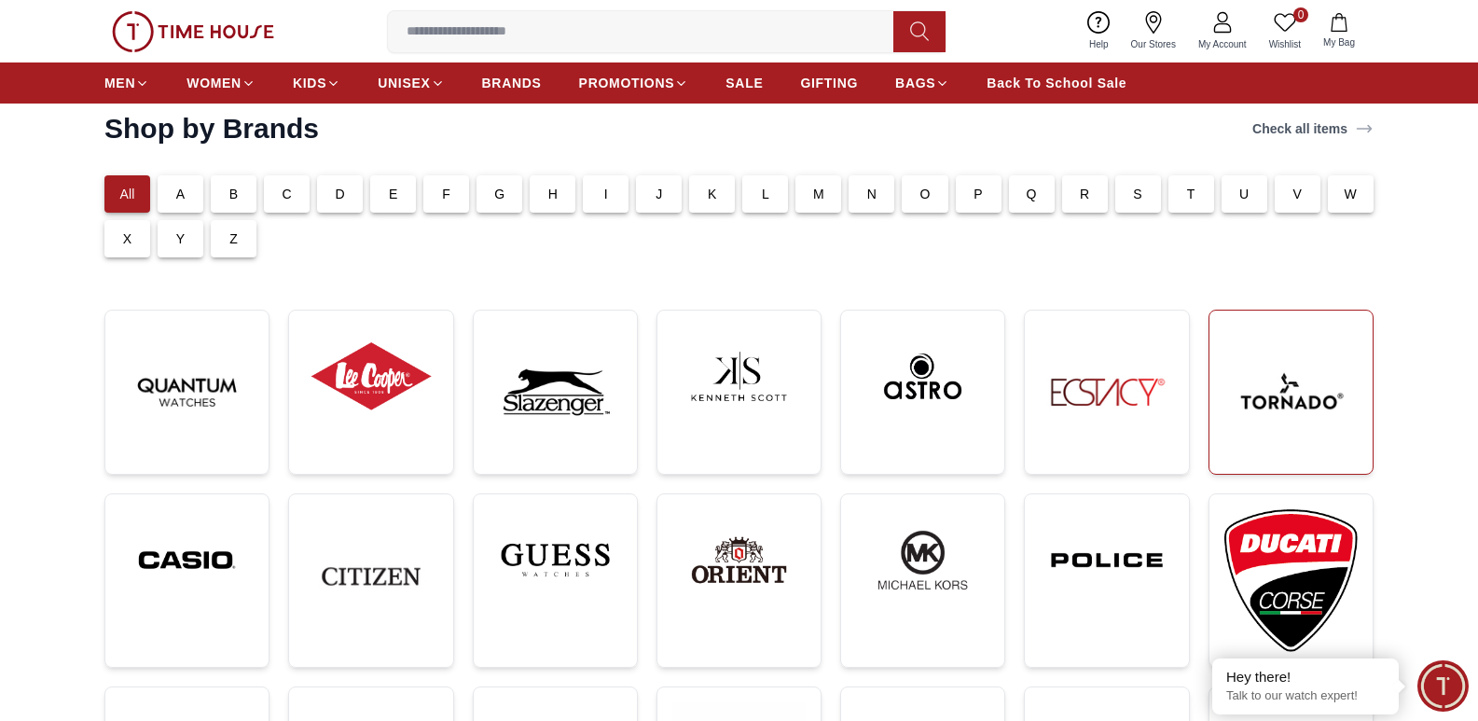
click at [1226, 412] on img at bounding box center [1291, 392] width 133 height 133
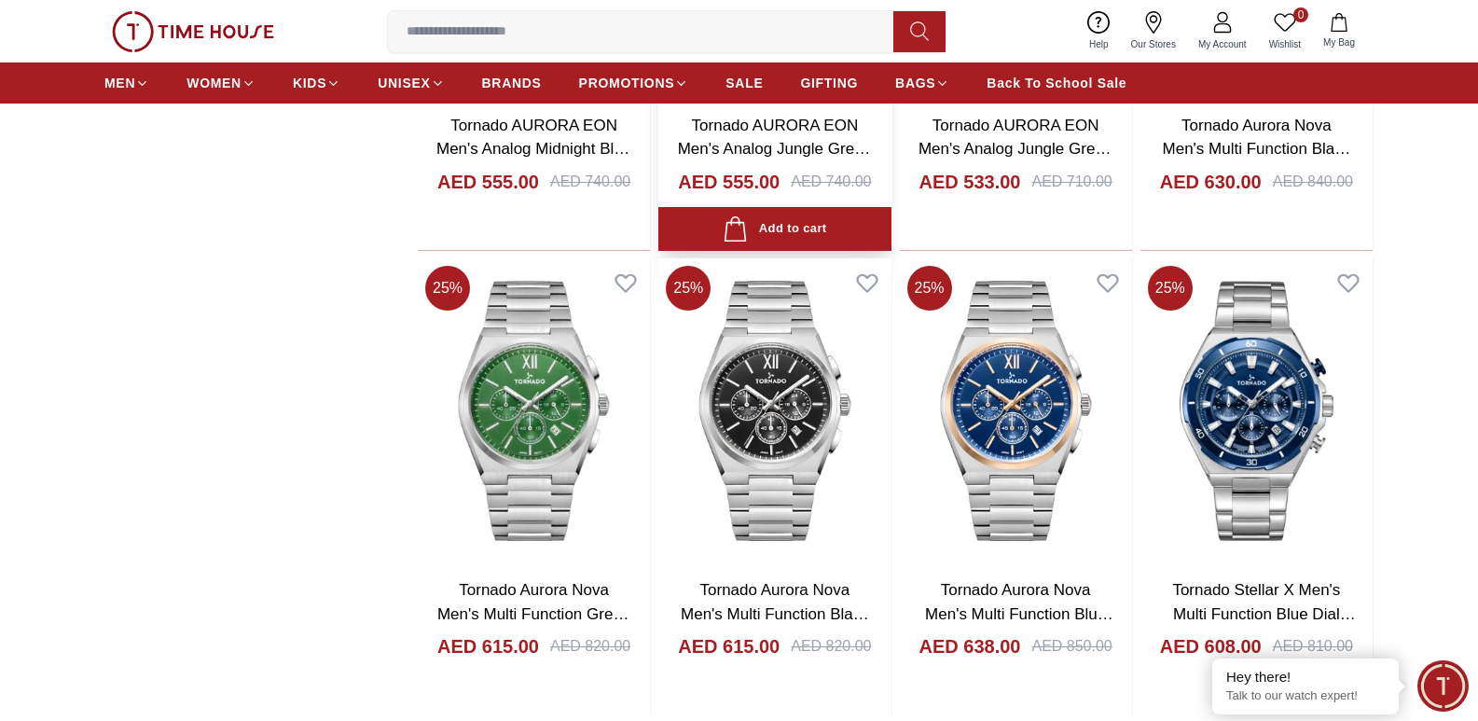
scroll to position [2705, 0]
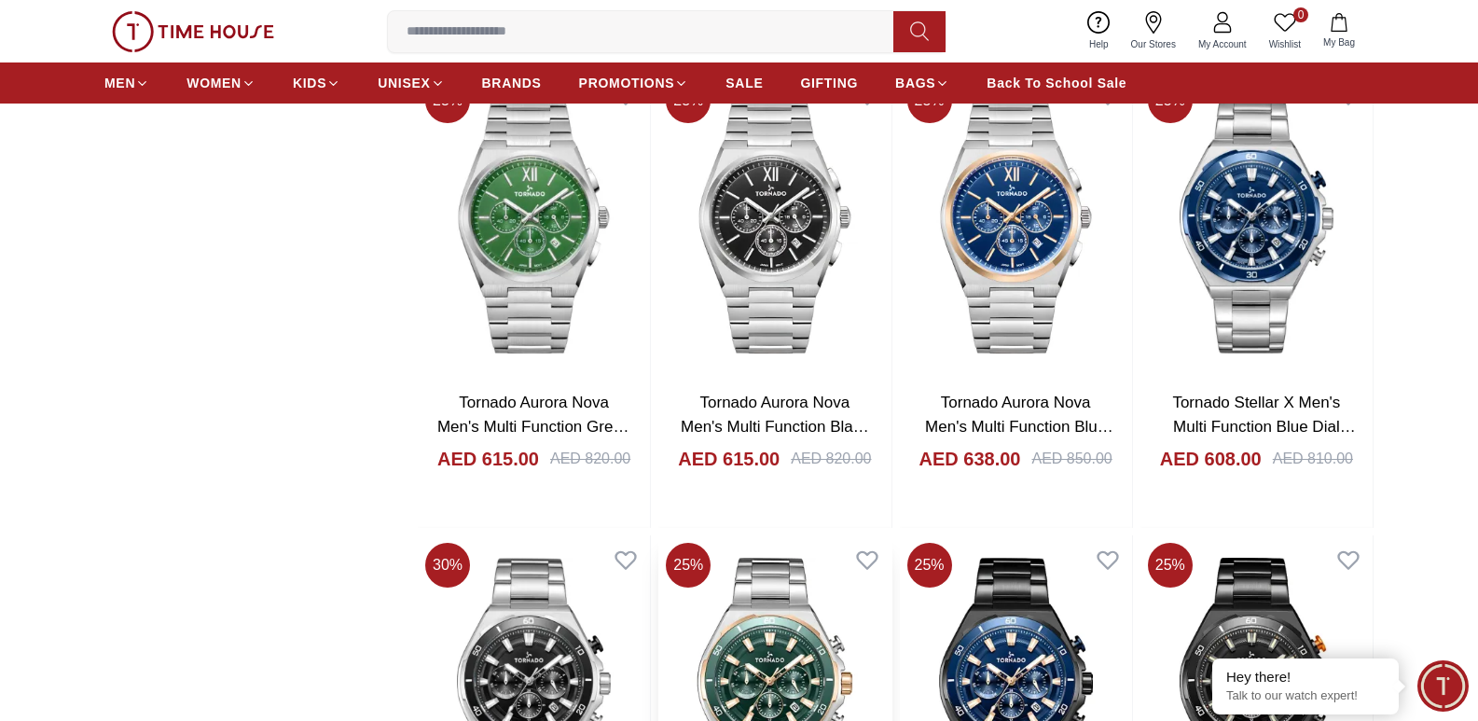
scroll to position [2425, 0]
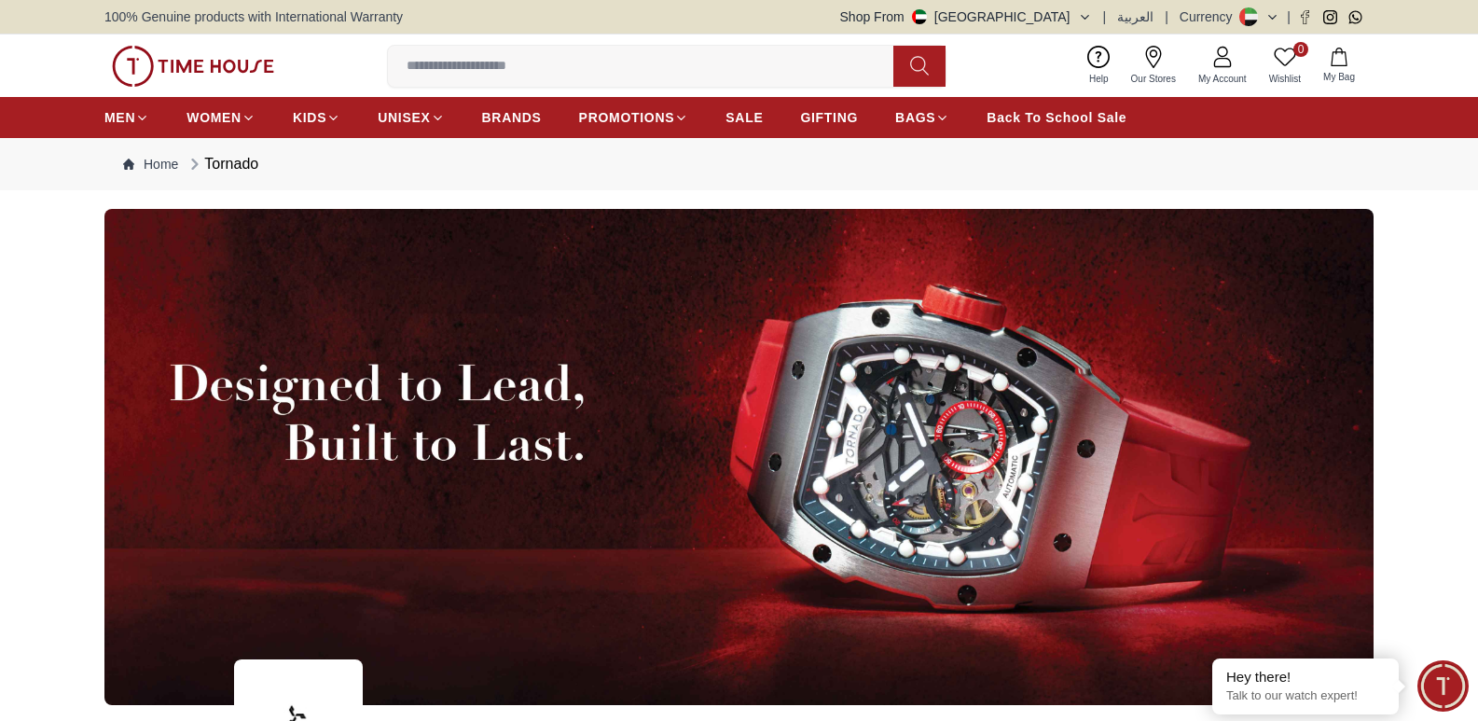
scroll to position [2705, 0]
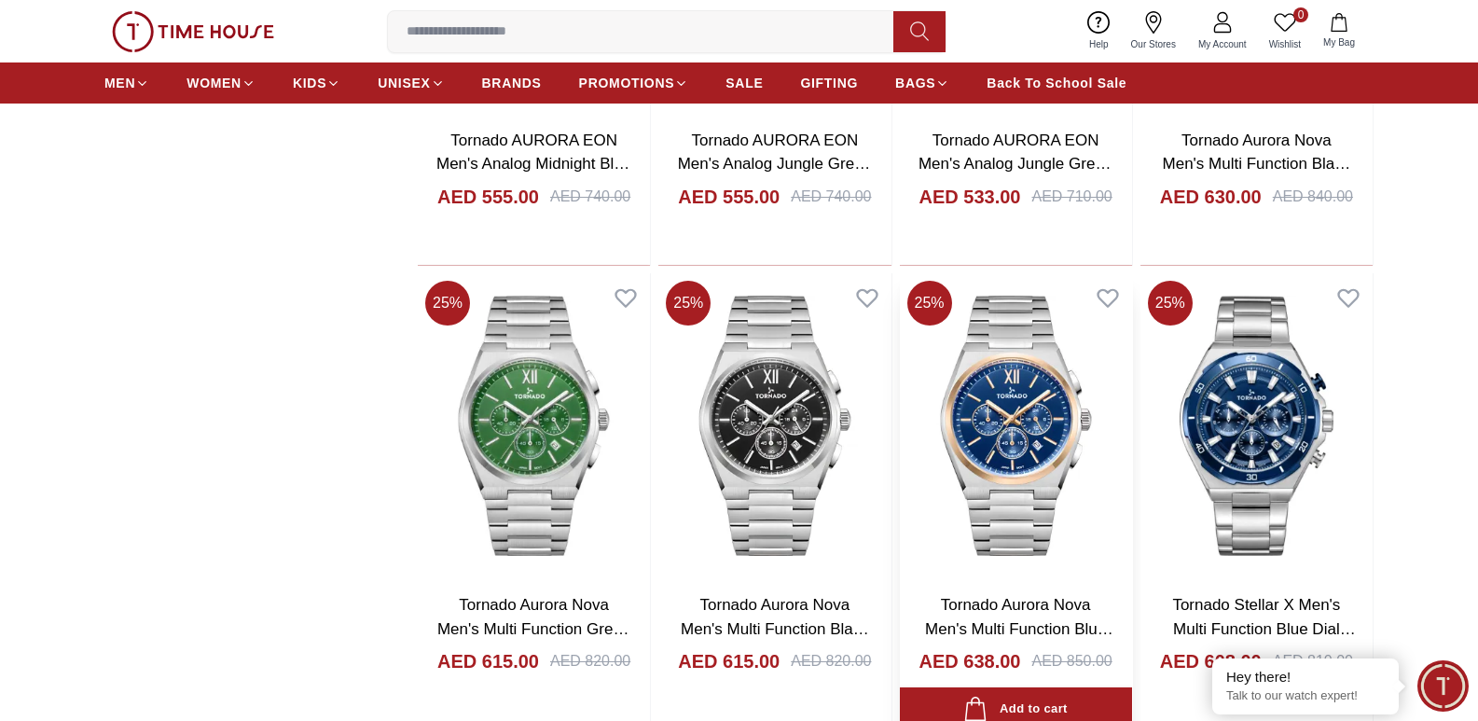
scroll to position [2891, 0]
